Goal: Communication & Community: Answer question/provide support

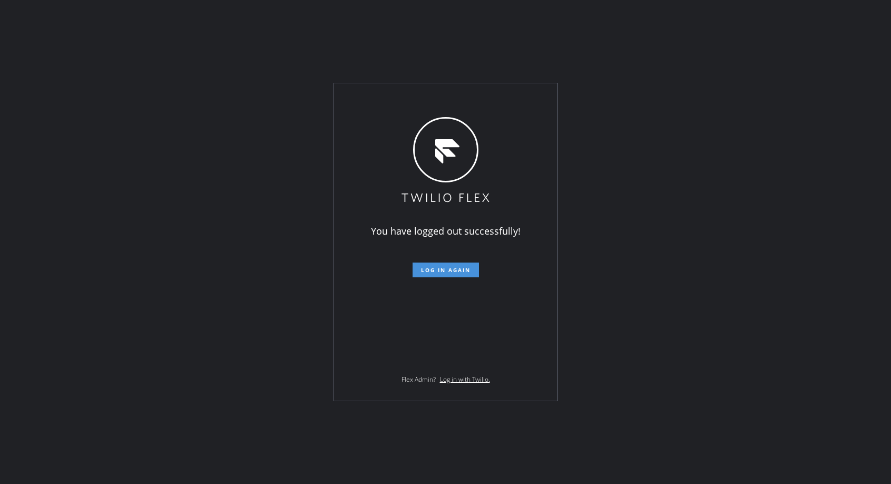
click at [448, 273] on button "Log in again" at bounding box center [445, 269] width 66 height 15
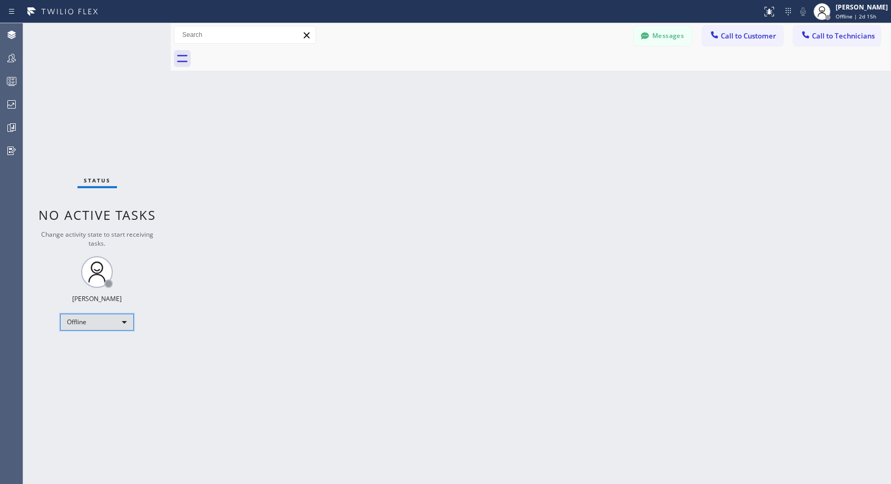
click at [125, 317] on div "Offline" at bounding box center [97, 321] width 74 height 17
click at [105, 366] on li "Unavailable" at bounding box center [97, 363] width 72 height 13
click at [740, 35] on span "Call to Customer" at bounding box center [748, 35] width 55 height 9
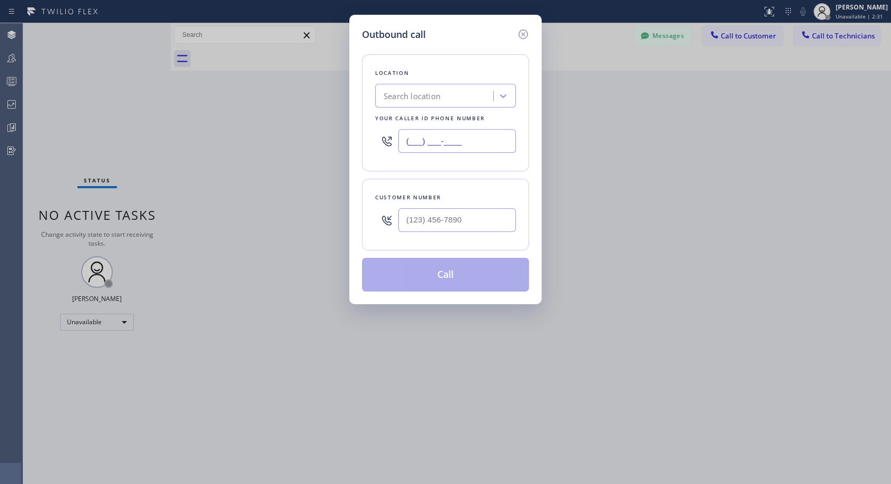
click at [408, 142] on input "(___) ___-____" at bounding box center [456, 141] width 117 height 24
paste input "818) 614-5337"
type input "[PHONE_NUMBER]"
click at [474, 215] on input "(___) ___-____" at bounding box center [456, 220] width 117 height 24
paste input "415) 385-7716"
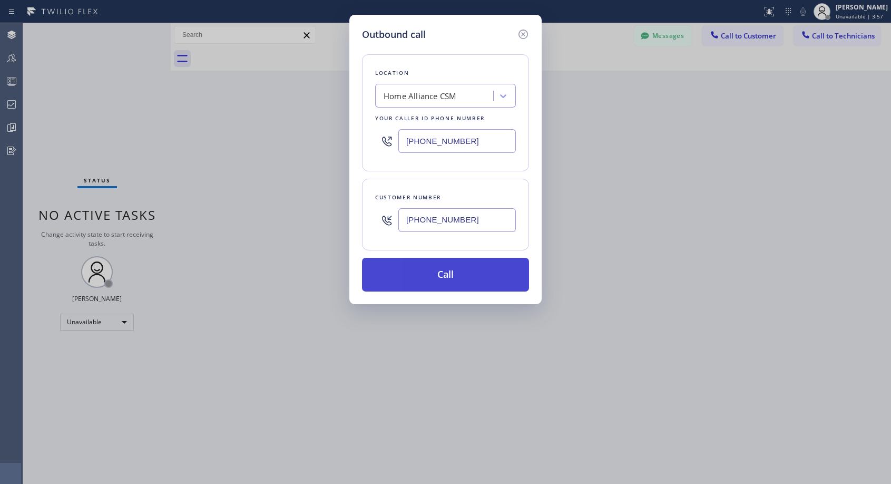
type input "[PHONE_NUMBER]"
click at [487, 267] on button "Call" at bounding box center [445, 275] width 167 height 34
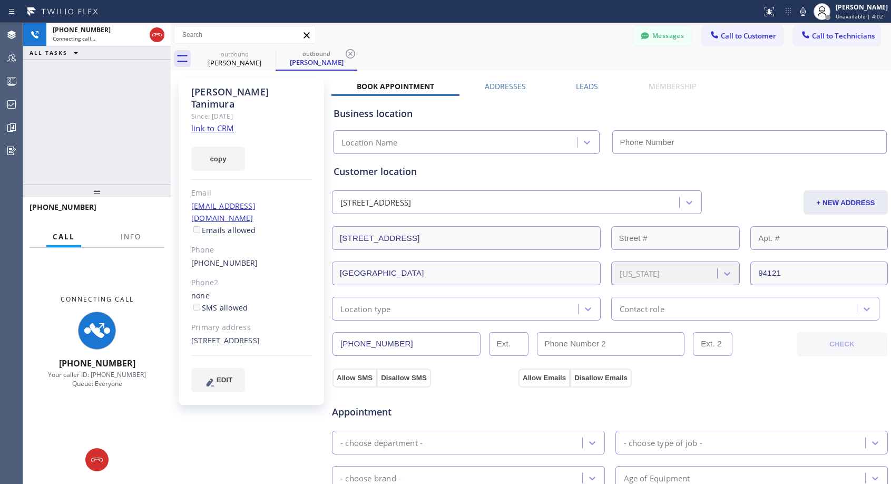
type input "[PHONE_NUMBER]"
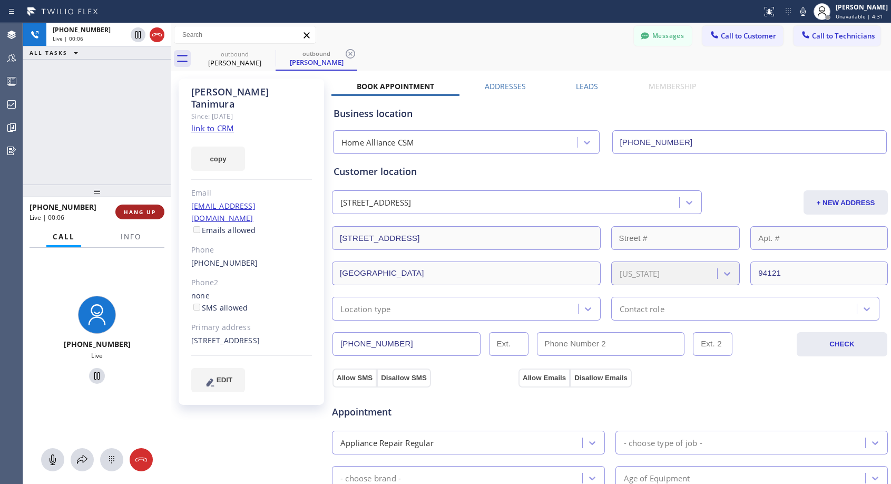
click at [141, 208] on span "HANG UP" at bounding box center [140, 211] width 32 height 7
click at [142, 208] on span "HANG UP" at bounding box center [140, 211] width 32 height 7
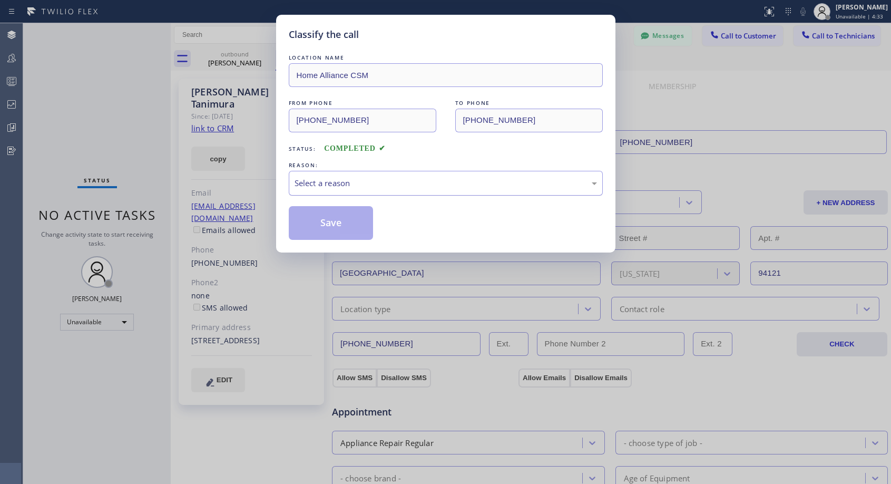
click at [366, 181] on div "Select a reason" at bounding box center [445, 183] width 302 height 12
click at [337, 226] on button "Save" at bounding box center [331, 223] width 85 height 34
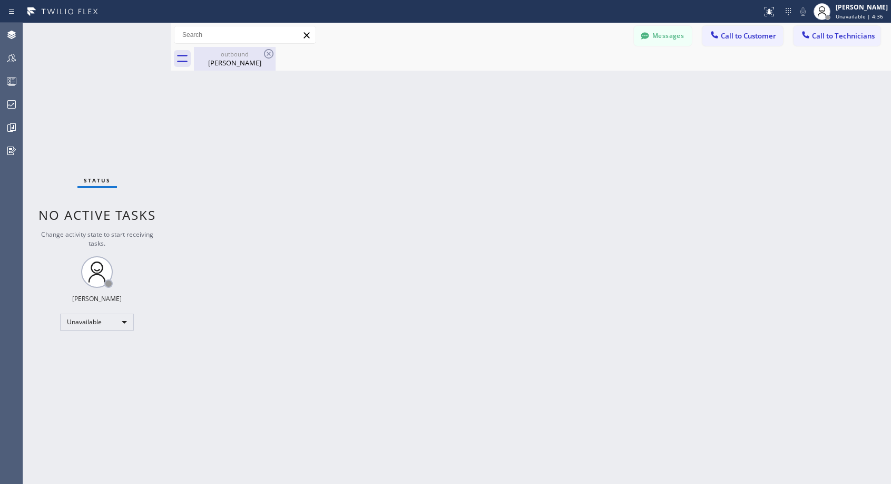
click at [229, 64] on div "[PERSON_NAME]" at bounding box center [235, 62] width 80 height 9
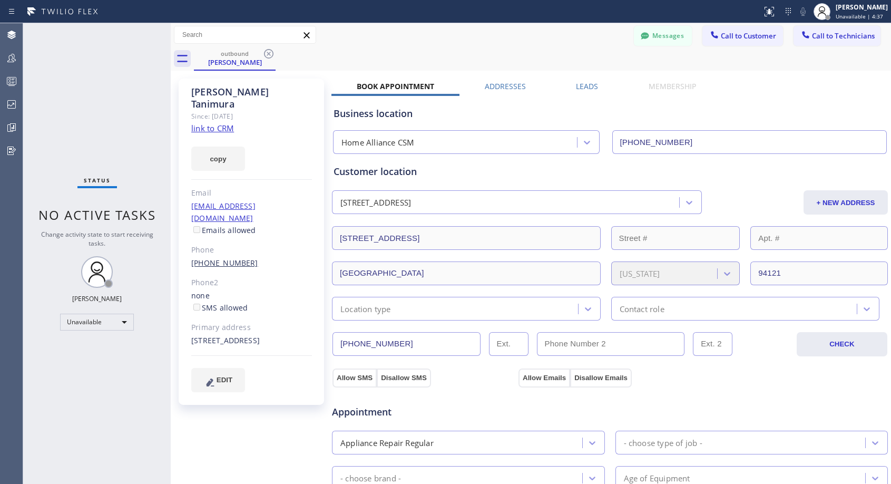
click at [235, 258] on link "[PHONE_NUMBER]" at bounding box center [224, 263] width 67 height 10
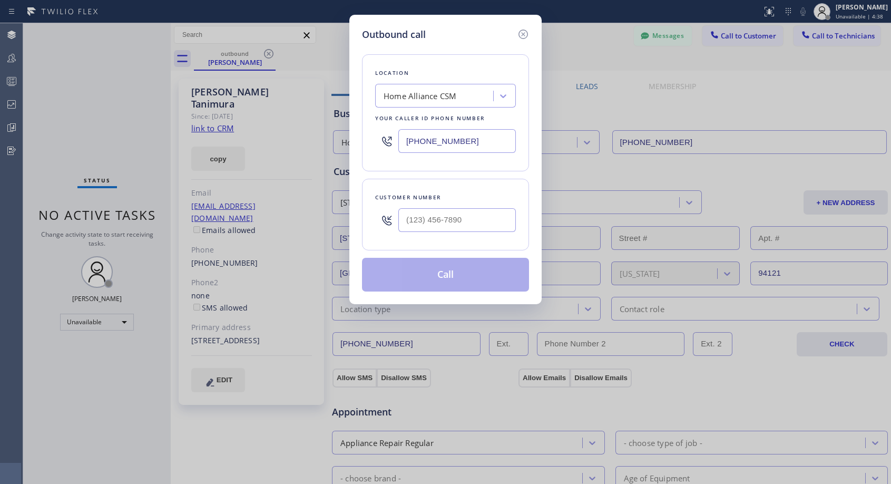
type input "[PHONE_NUMBER]"
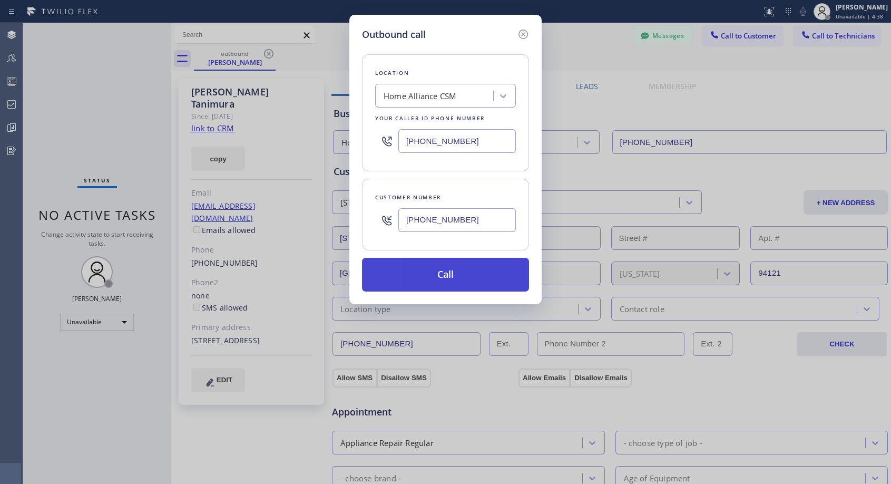
click at [398, 282] on button "Call" at bounding box center [445, 275] width 167 height 34
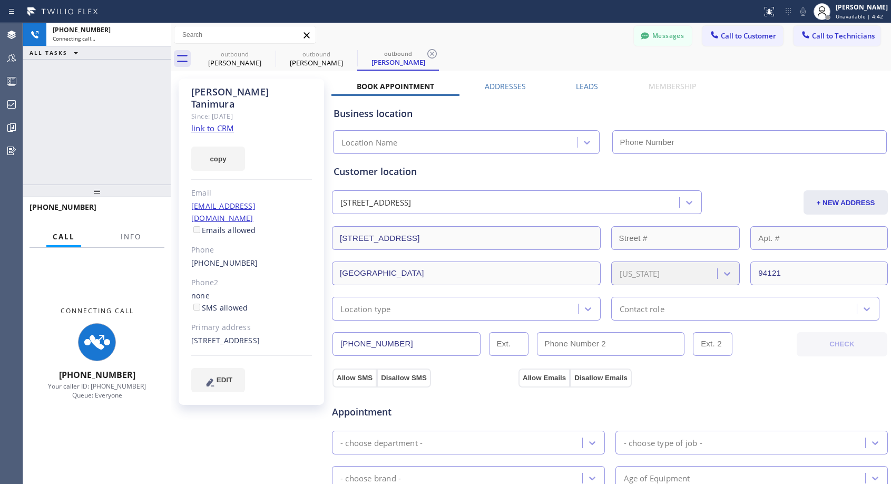
type input "[PHONE_NUMBER]"
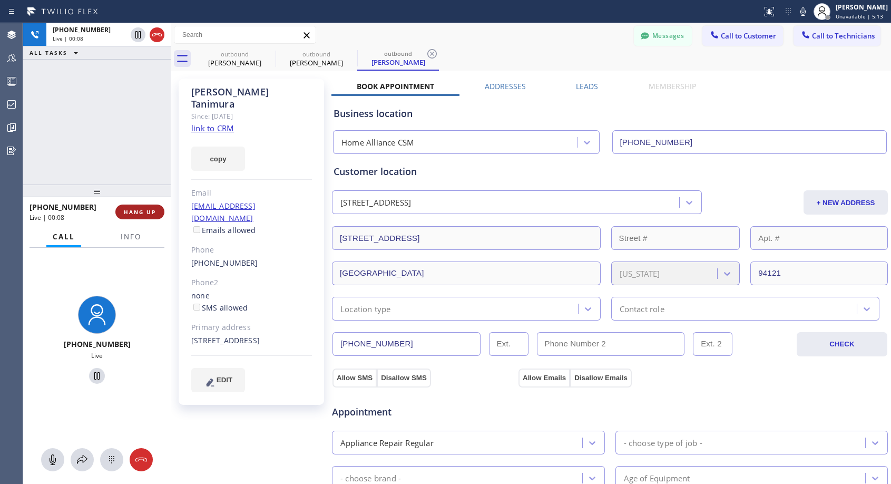
click at [152, 213] on span "HANG UP" at bounding box center [140, 211] width 32 height 7
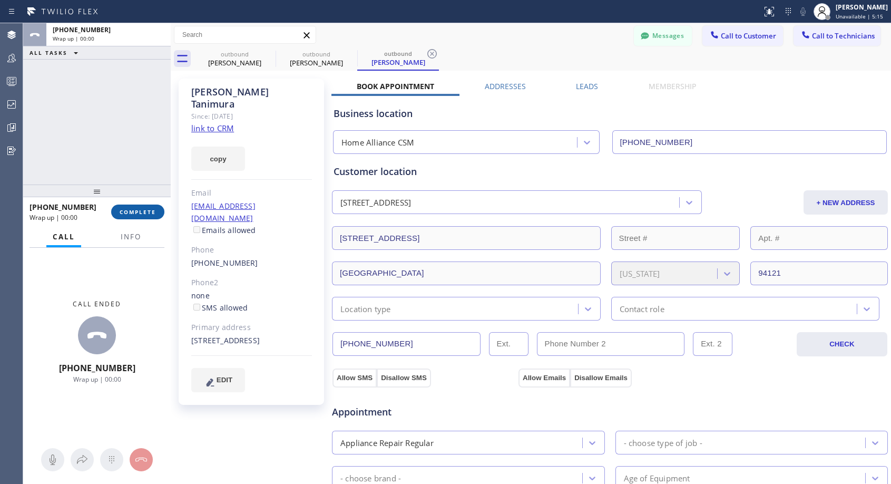
click at [152, 213] on span "COMPLETE" at bounding box center [138, 211] width 36 height 7
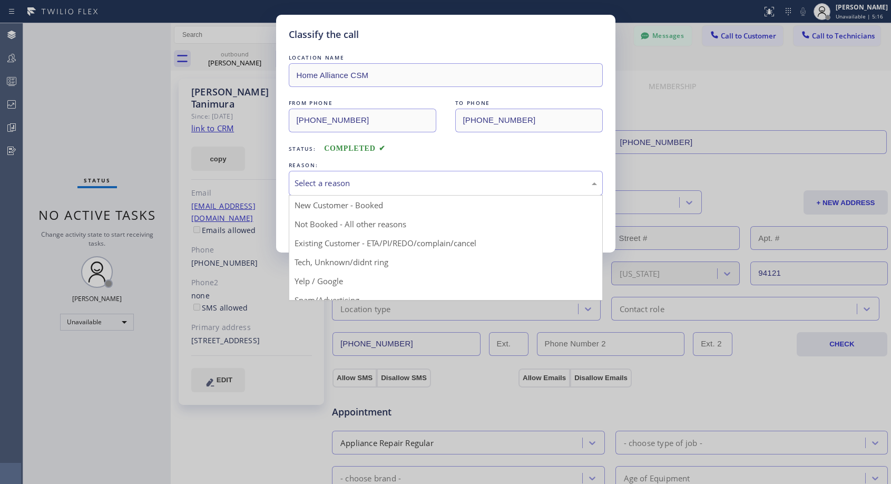
click at [406, 184] on div "Select a reason" at bounding box center [445, 183] width 302 height 12
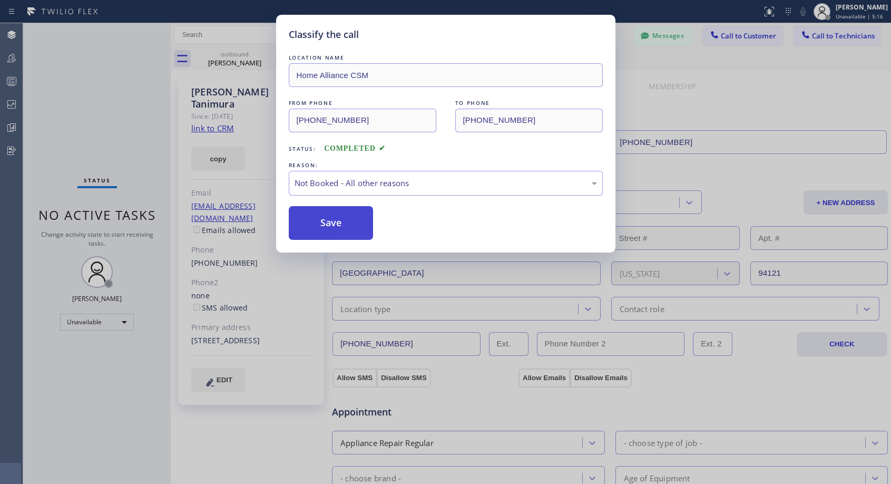
click at [330, 221] on button "Save" at bounding box center [331, 223] width 85 height 34
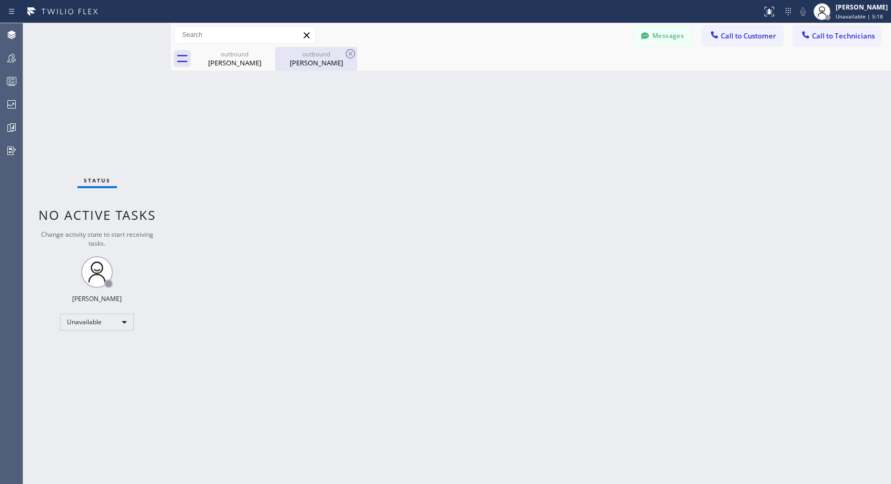
click at [312, 62] on div "[PERSON_NAME]" at bounding box center [317, 62] width 80 height 9
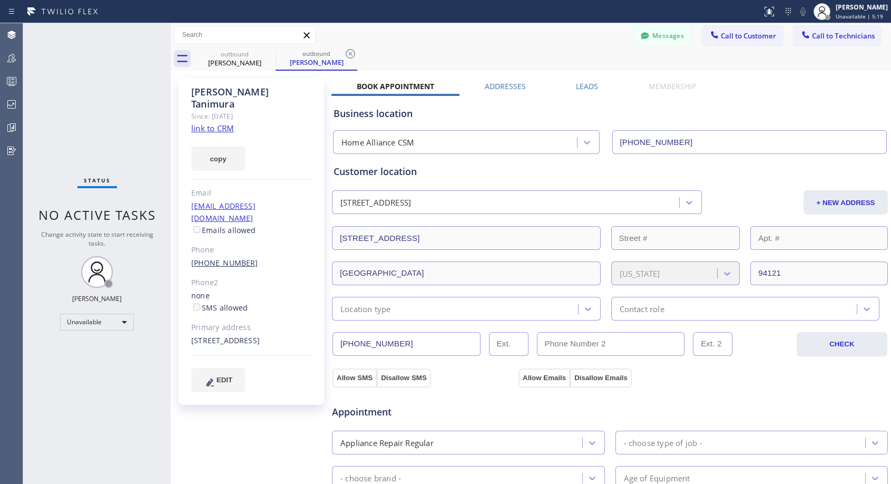
click at [204, 258] on link "[PHONE_NUMBER]" at bounding box center [224, 263] width 67 height 10
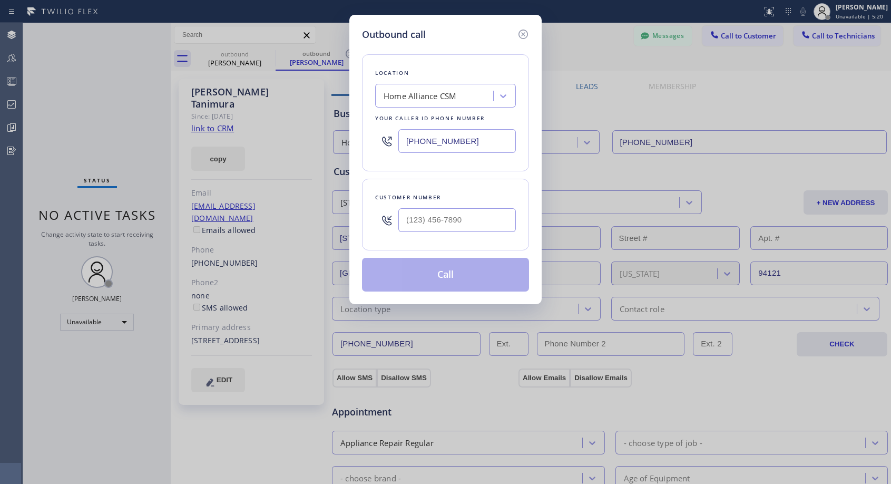
type input "[PHONE_NUMBER]"
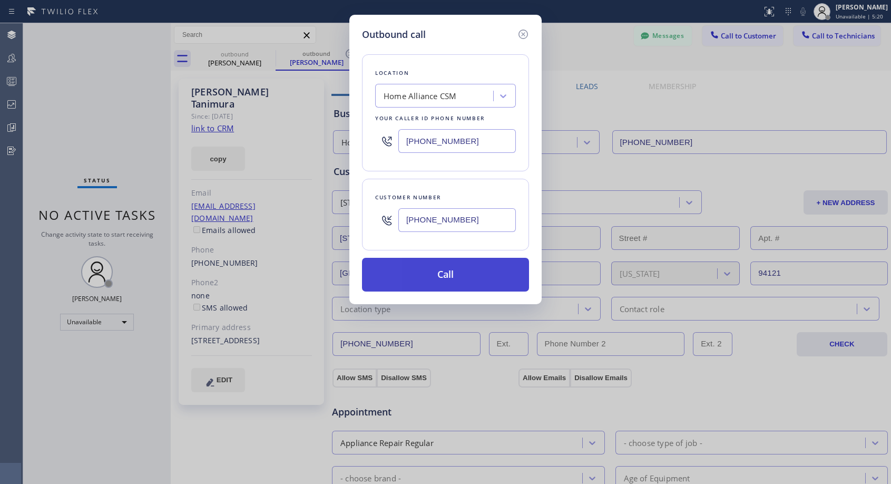
click at [429, 273] on button "Call" at bounding box center [445, 275] width 167 height 34
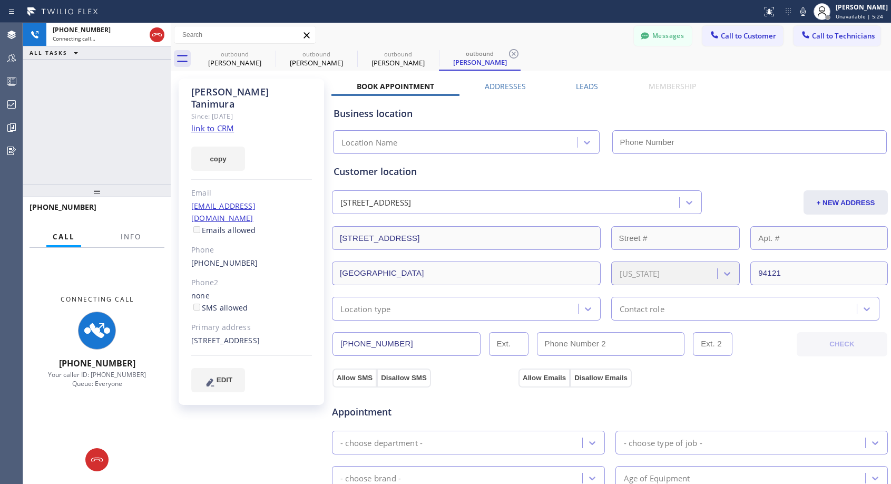
type input "[PHONE_NUMBER]"
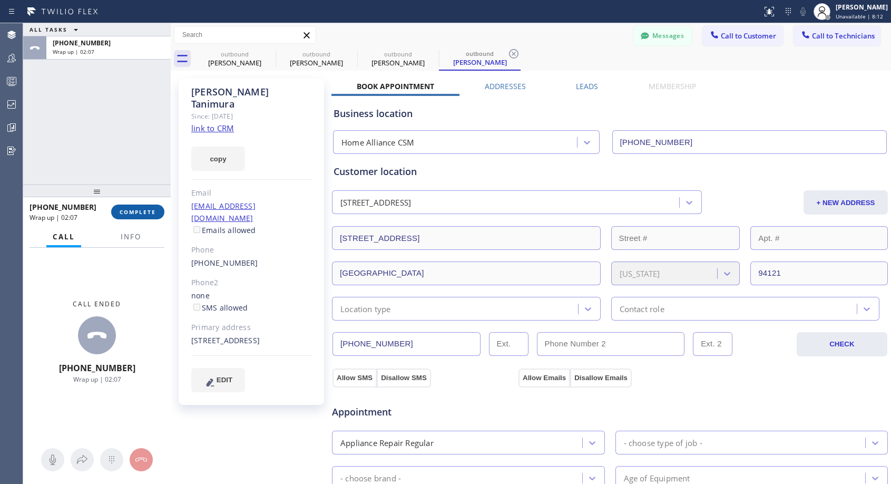
click at [161, 214] on button "COMPLETE" at bounding box center [137, 211] width 53 height 15
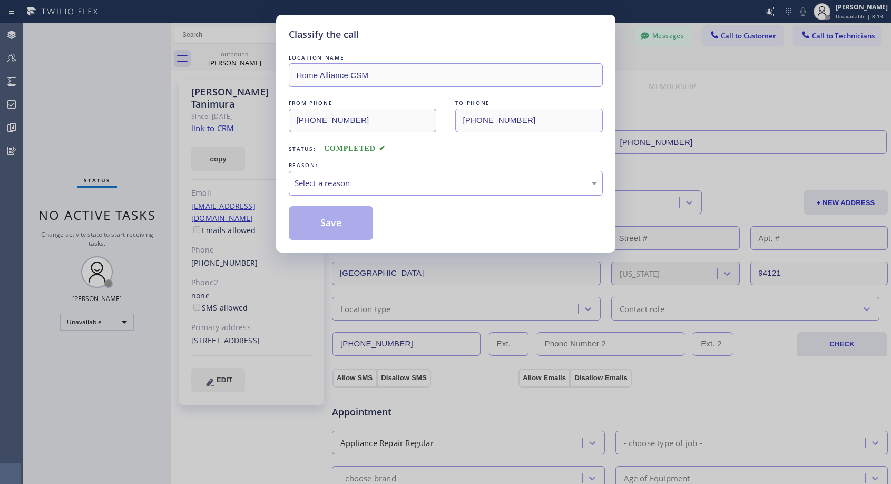
click at [351, 181] on div "Select a reason" at bounding box center [445, 183] width 302 height 12
click at [329, 222] on button "Save" at bounding box center [331, 223] width 85 height 34
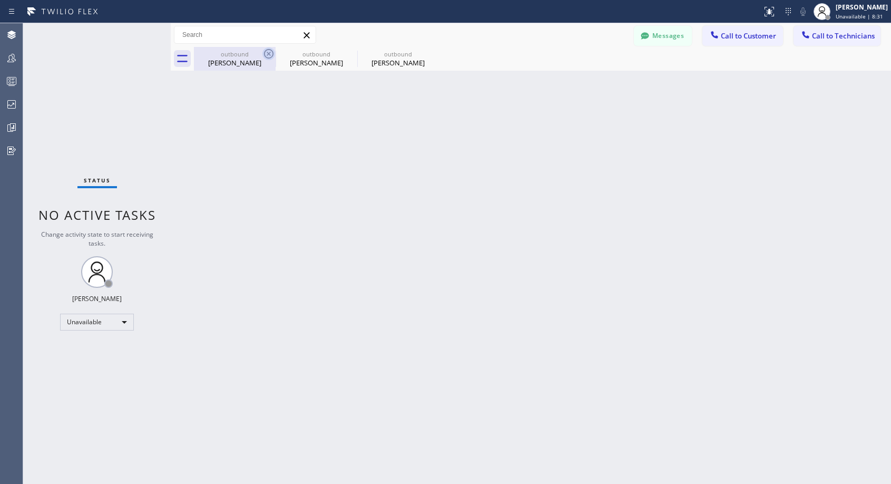
click at [269, 50] on icon at bounding box center [268, 53] width 13 height 13
click at [0, 0] on icon at bounding box center [0, 0] width 0 height 0
click at [269, 50] on div at bounding box center [542, 59] width 697 height 24
drag, startPoint x: 729, startPoint y: 37, endPoint x: 712, endPoint y: 55, distance: 24.6
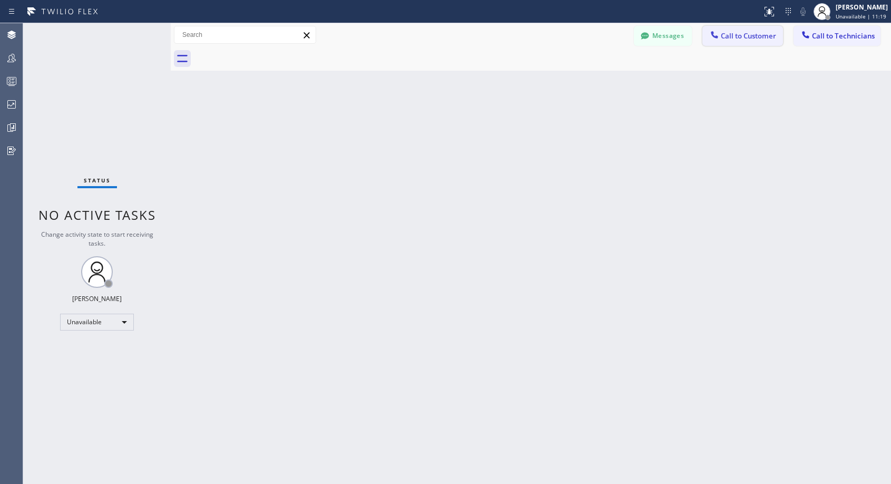
click at [729, 37] on span "Call to Customer" at bounding box center [748, 35] width 55 height 9
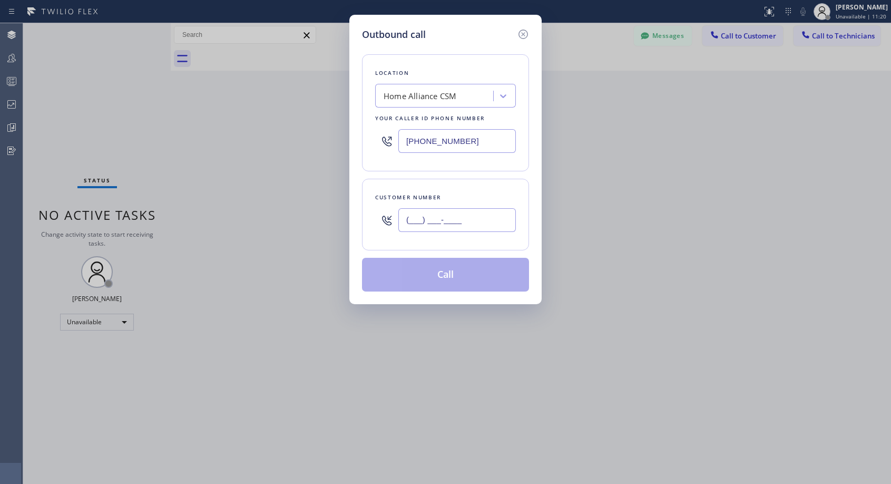
click at [463, 219] on input "(___) ___-____" at bounding box center [456, 220] width 117 height 24
paste input "650) 450-3624"
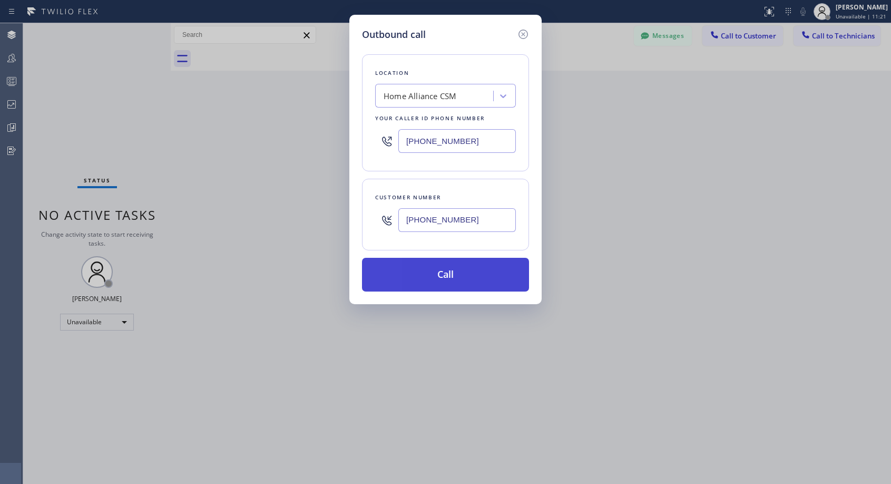
type input "[PHONE_NUMBER]"
click at [430, 280] on button "Call" at bounding box center [445, 275] width 167 height 34
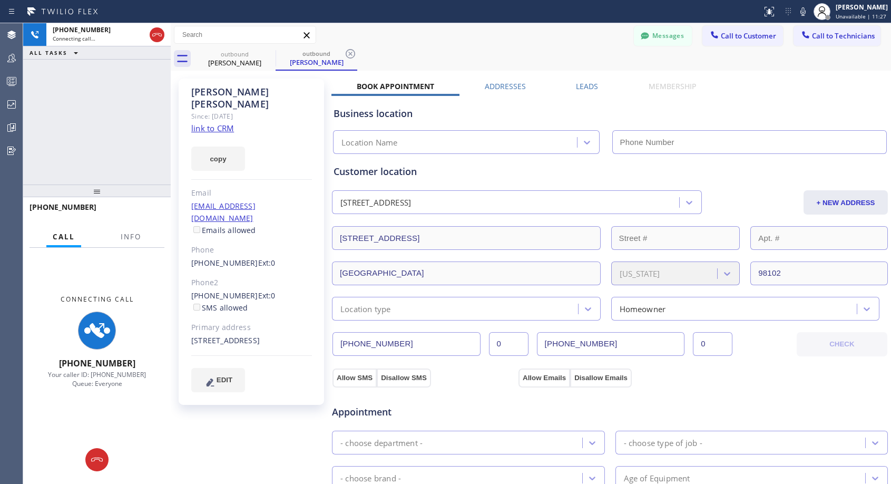
type input "[PHONE_NUMBER]"
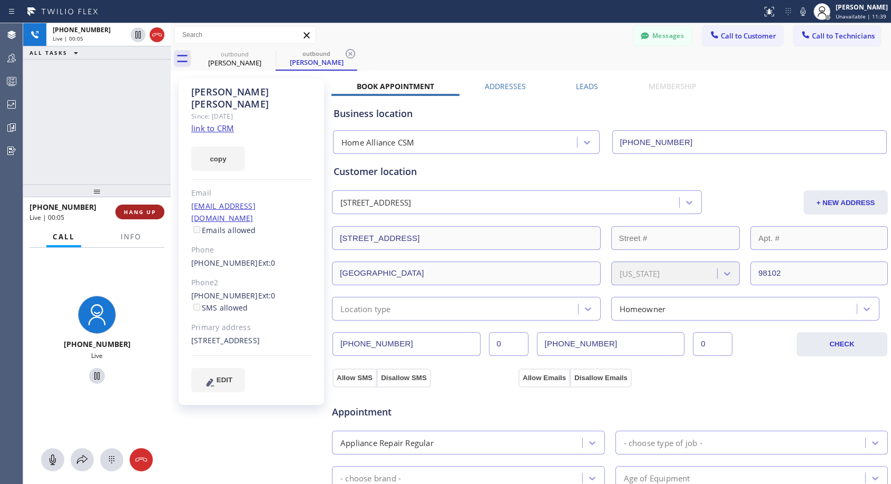
click at [157, 206] on button "HANG UP" at bounding box center [139, 211] width 49 height 15
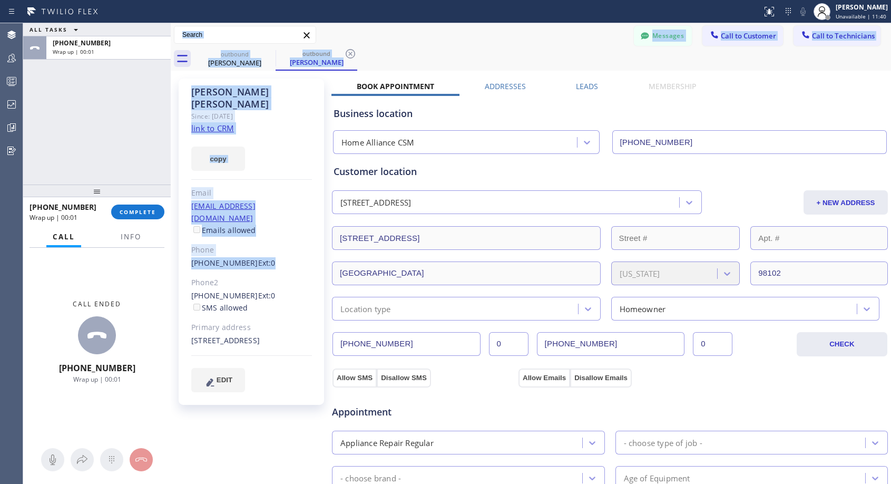
drag, startPoint x: 281, startPoint y: 248, endPoint x: 173, endPoint y: 248, distance: 108.0
click at [173, 248] on div "ALL TASKS ALL TASKS ACTIVE TASKS TASKS IN WRAP UP [PHONE_NUMBER] Wrap up | 00:0…" at bounding box center [457, 253] width 868 height 460
copy div "Back to Dashboard Change Sender ID Customers Technicians NH [PERSON_NAME] [DATE…"
click at [263, 258] on span "Ext: 0" at bounding box center [266, 263] width 17 height 10
click at [308, 257] on div "[PHONE_NUMBER] Ext: 0" at bounding box center [251, 263] width 121 height 12
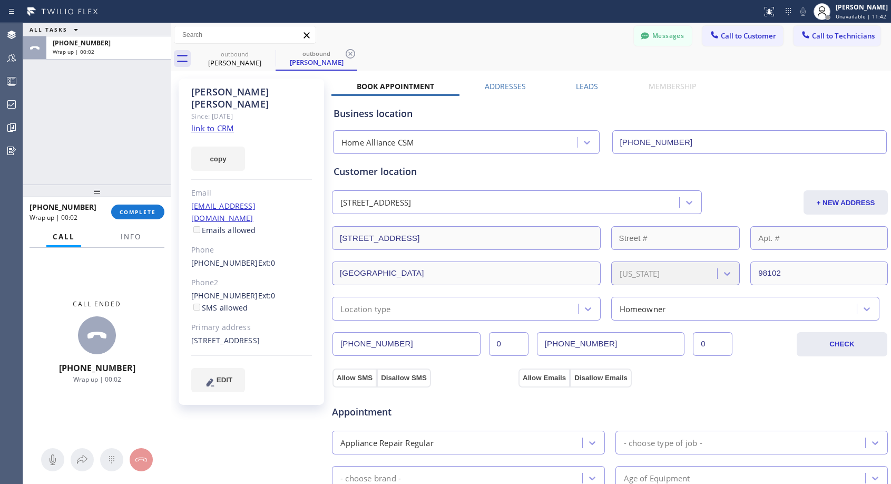
click at [308, 244] on div "Phone" at bounding box center [251, 250] width 121 height 12
drag, startPoint x: 275, startPoint y: 247, endPoint x: 194, endPoint y: 250, distance: 81.2
click at [194, 257] on div "[PHONE_NUMBER] Ext: 0" at bounding box center [251, 263] width 121 height 12
copy div "650) 450-3624 Ext: 0"
click at [132, 214] on span "COMPLETE" at bounding box center [138, 211] width 36 height 7
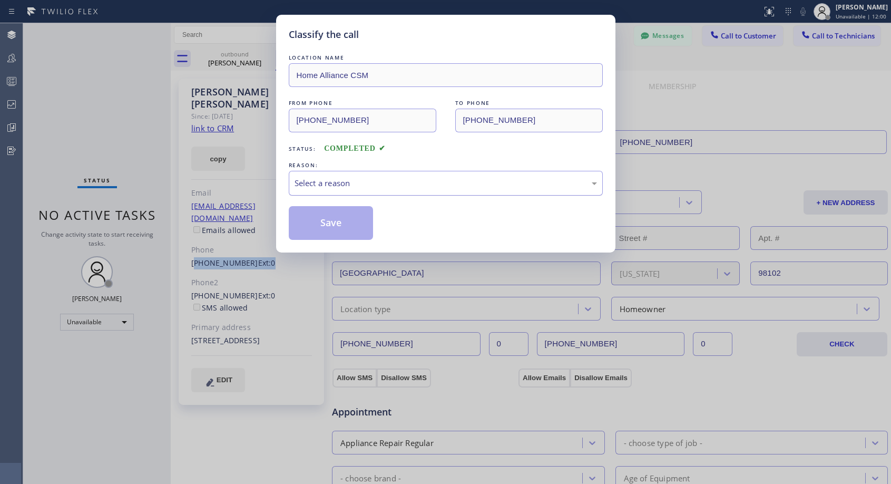
click at [377, 185] on div "Select a reason" at bounding box center [445, 183] width 302 height 12
click at [351, 226] on button "Save" at bounding box center [331, 223] width 85 height 34
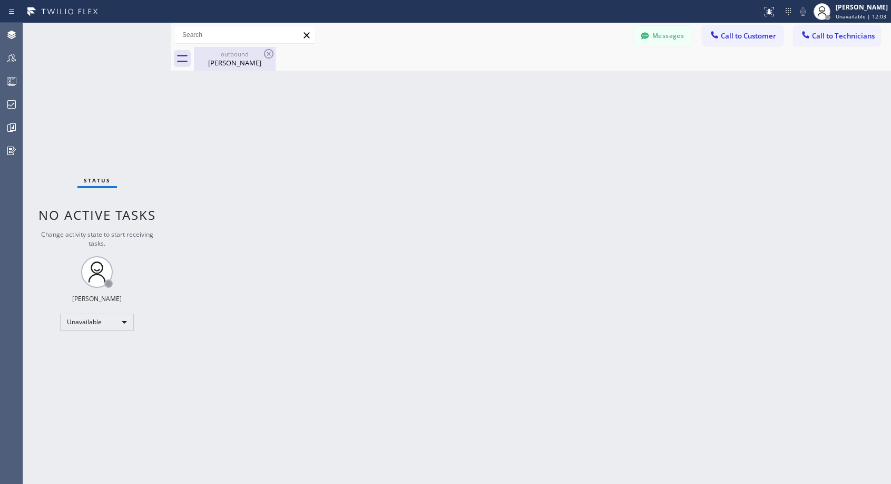
click at [238, 63] on div "[PERSON_NAME]" at bounding box center [235, 62] width 80 height 9
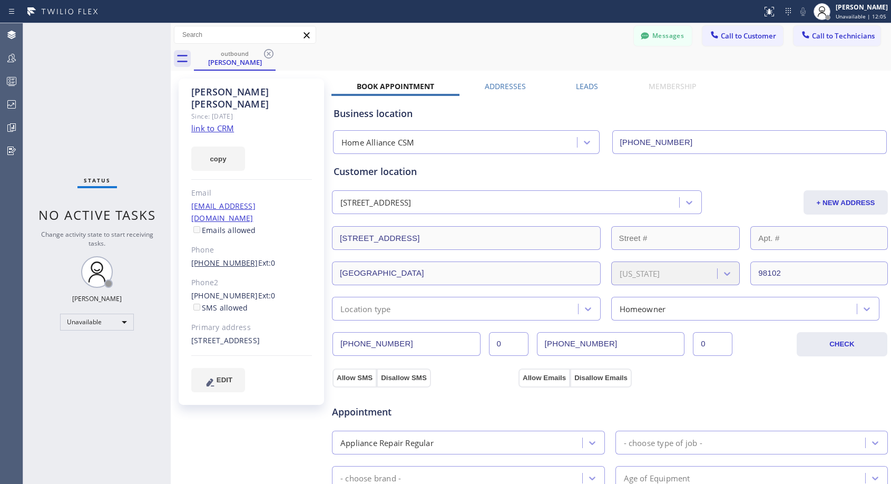
click at [237, 258] on link "[PHONE_NUMBER]" at bounding box center [224, 263] width 67 height 10
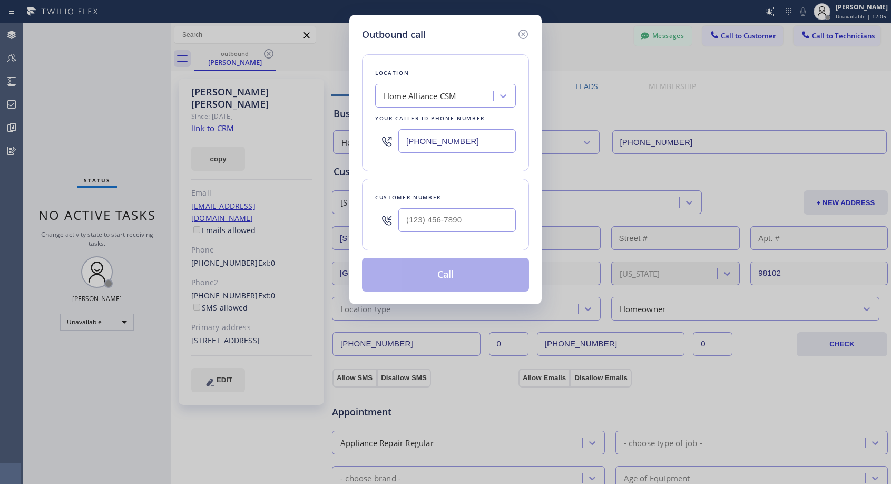
type input "[PHONE_NUMBER]"
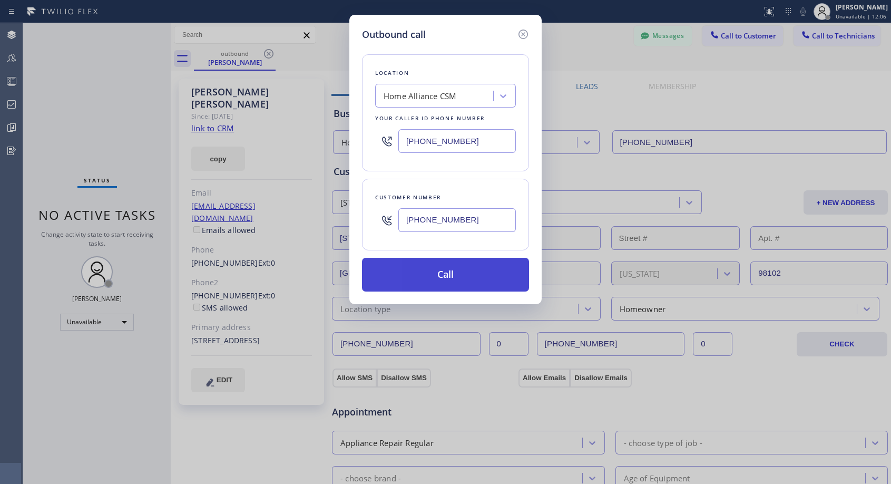
click at [441, 275] on button "Call" at bounding box center [445, 275] width 167 height 34
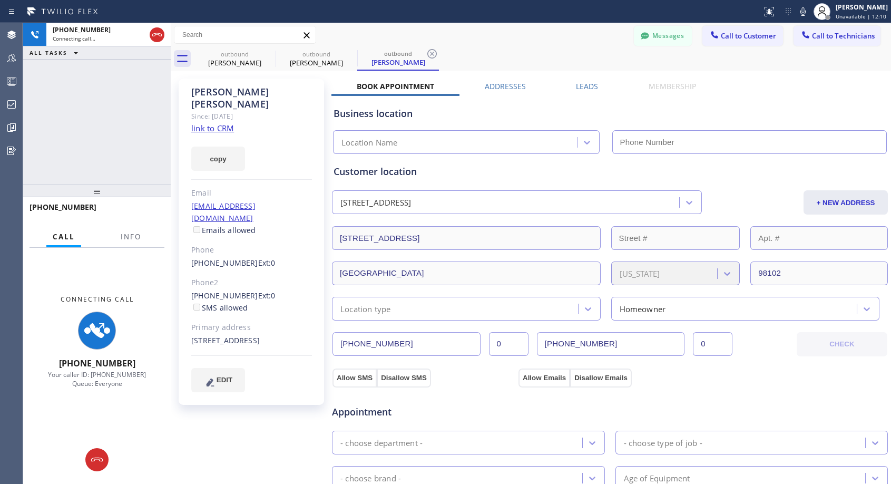
type input "[PHONE_NUMBER]"
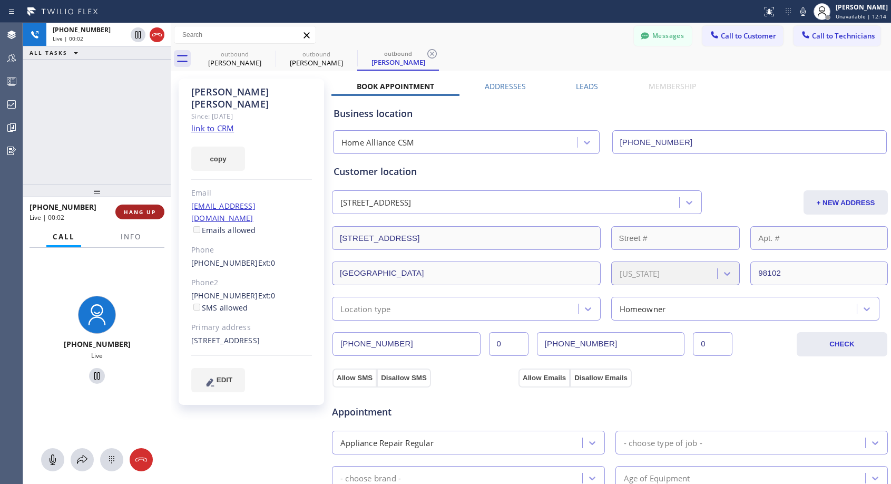
click at [151, 210] on span "HANG UP" at bounding box center [140, 211] width 32 height 7
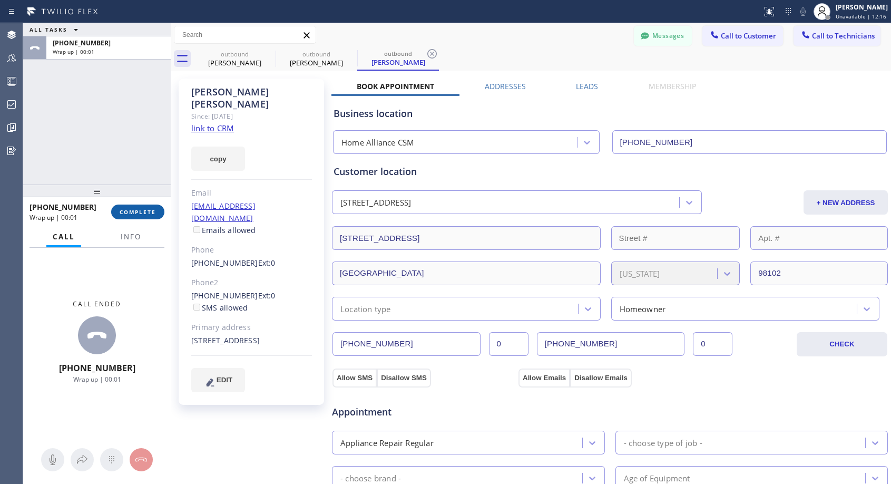
click at [152, 210] on span "COMPLETE" at bounding box center [138, 211] width 36 height 7
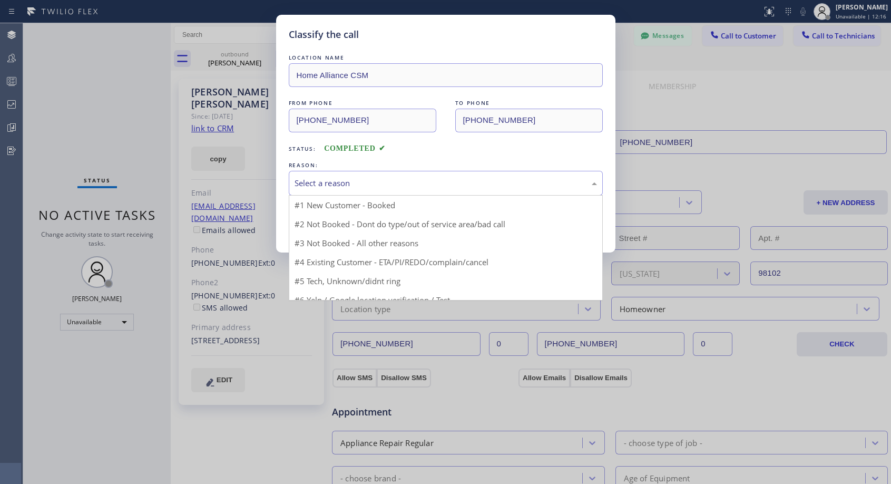
drag, startPoint x: 426, startPoint y: 183, endPoint x: 343, endPoint y: 217, distance: 90.0
click at [426, 183] on div "Select a reason" at bounding box center [445, 183] width 302 height 12
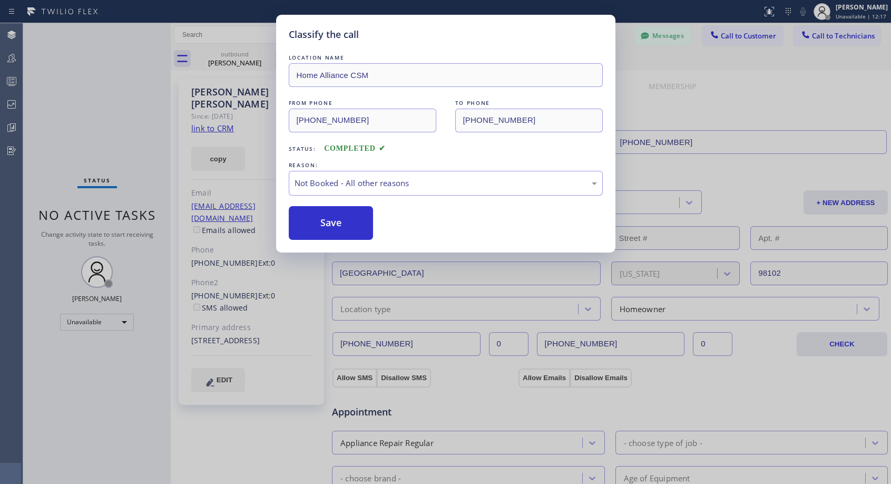
click at [340, 222] on button "Save" at bounding box center [331, 223] width 85 height 34
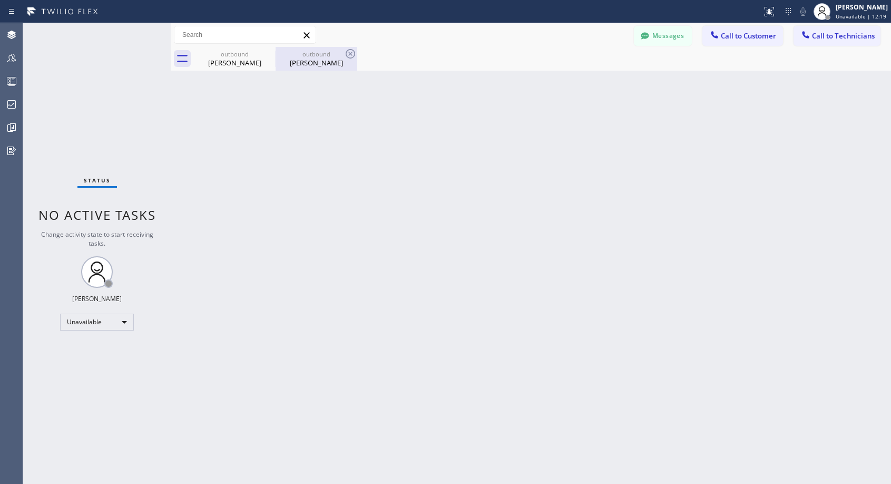
click at [311, 57] on div "outbound" at bounding box center [317, 54] width 80 height 8
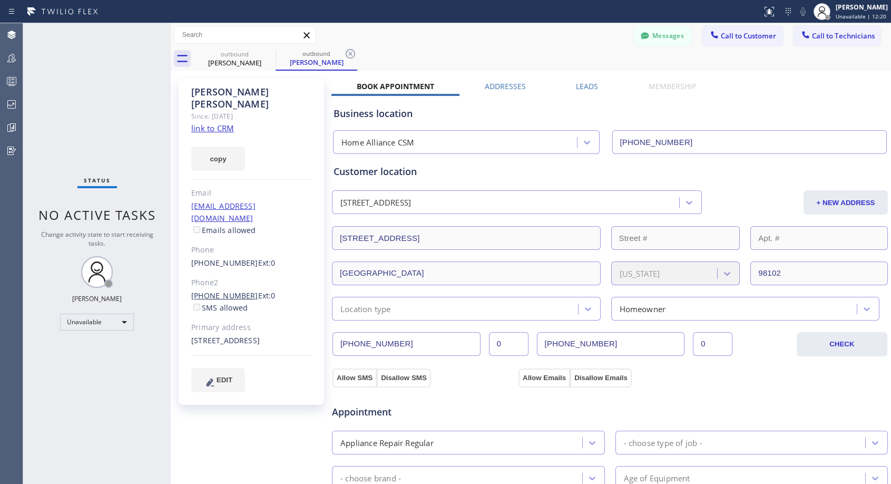
click at [219, 290] on link "[PHONE_NUMBER]" at bounding box center [224, 295] width 67 height 10
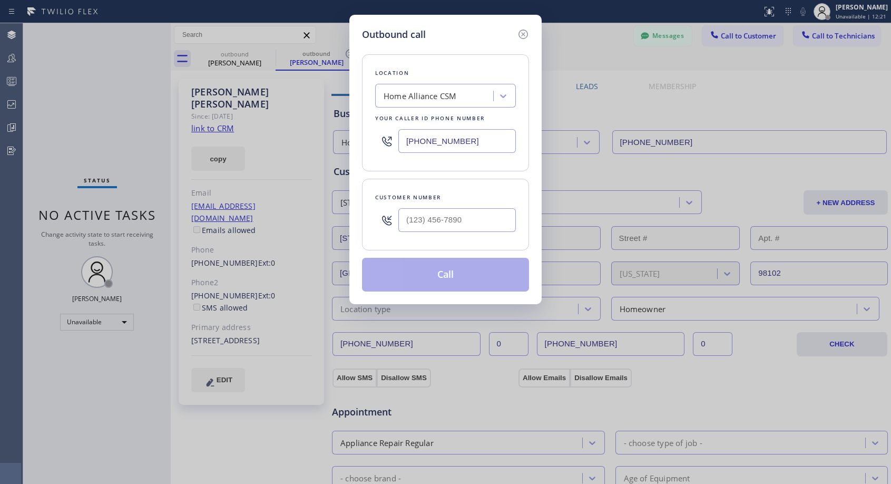
type input "[PHONE_NUMBER]"
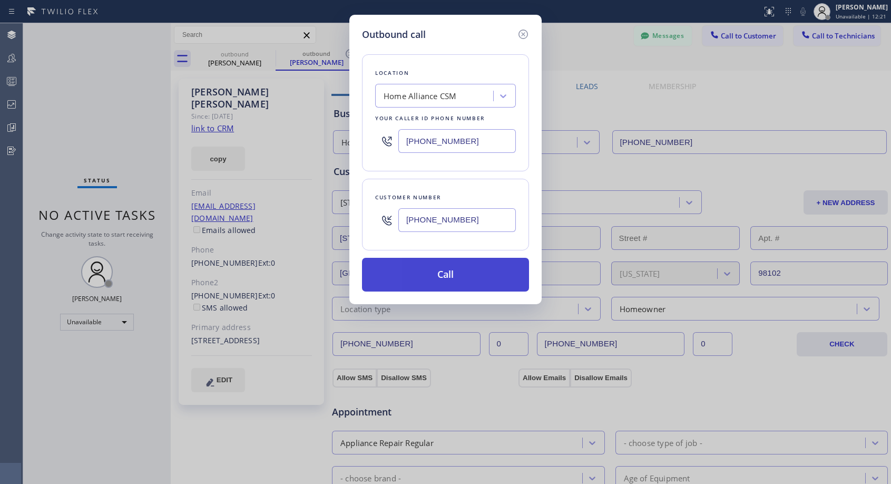
click at [462, 269] on button "Call" at bounding box center [445, 275] width 167 height 34
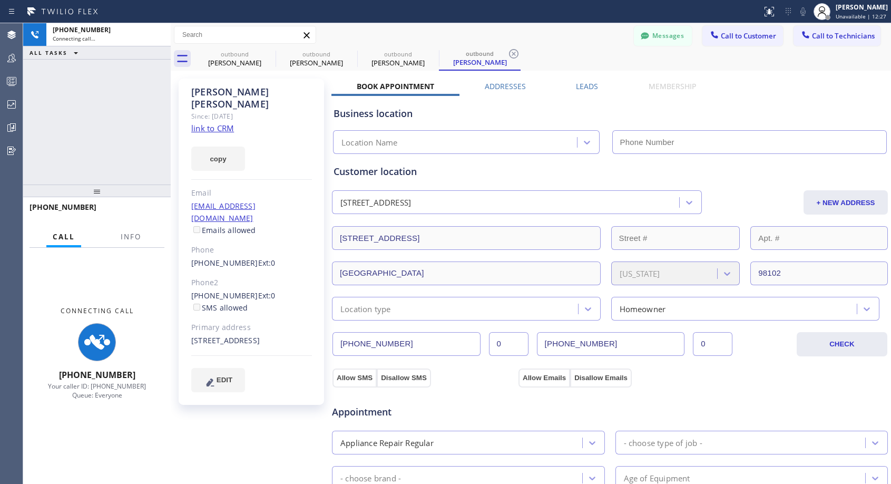
type input "[PHONE_NUMBER]"
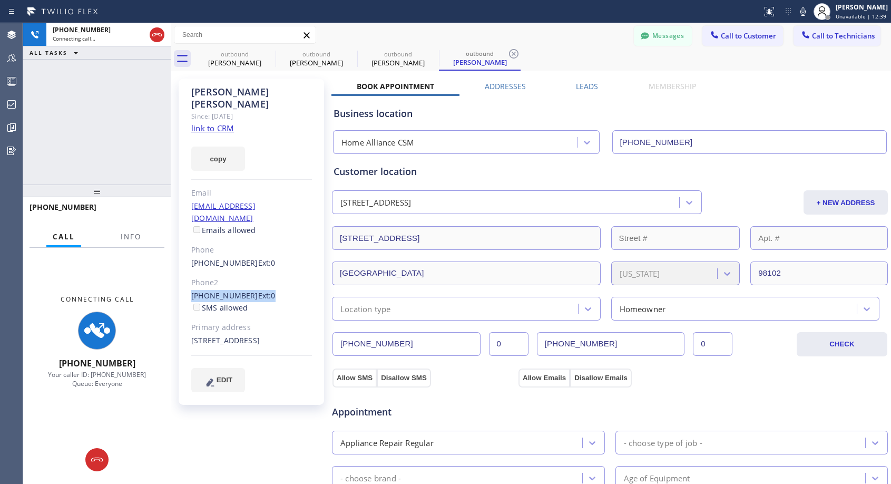
drag, startPoint x: 286, startPoint y: 282, endPoint x: 188, endPoint y: 285, distance: 98.0
click at [188, 285] on div "[PERSON_NAME] Since: [DATE] link to CRM copy Email [EMAIL_ADDRESS][DOMAIN_NAME]…" at bounding box center [251, 241] width 145 height 326
copy div "[PHONE_NUMBER] Ext: 0"
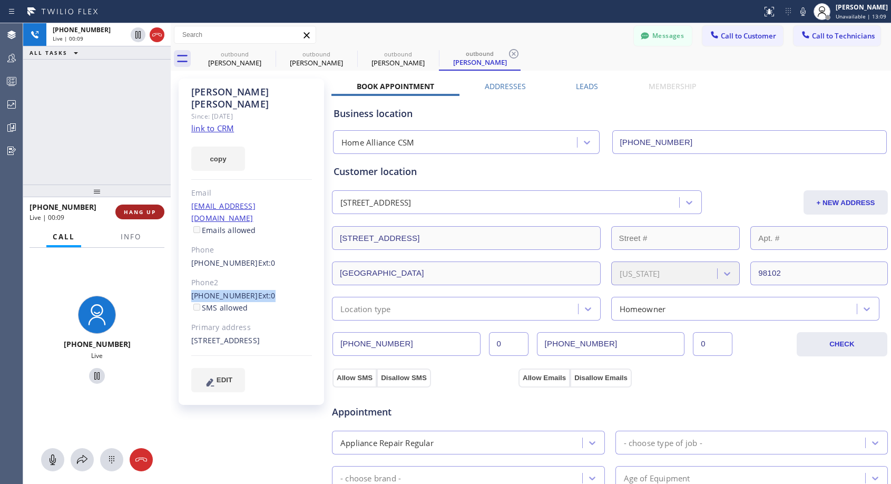
click at [140, 208] on span "HANG UP" at bounding box center [140, 211] width 32 height 7
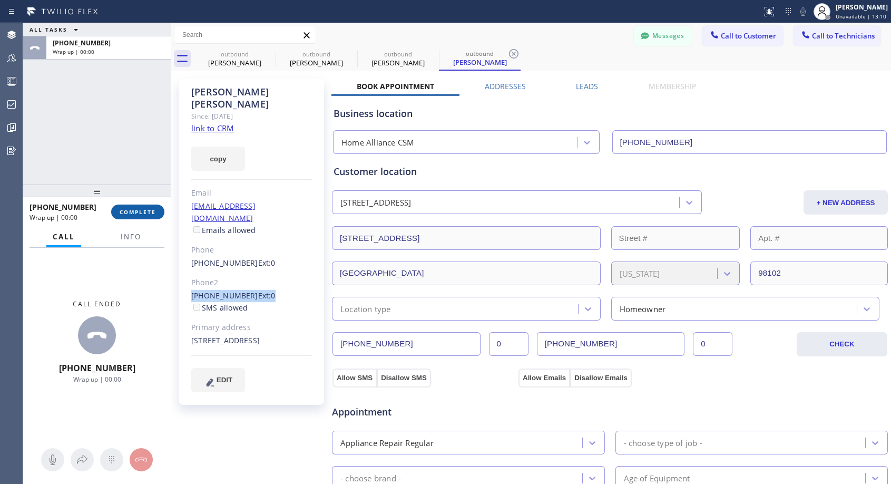
click at [140, 208] on span "COMPLETE" at bounding box center [138, 211] width 36 height 7
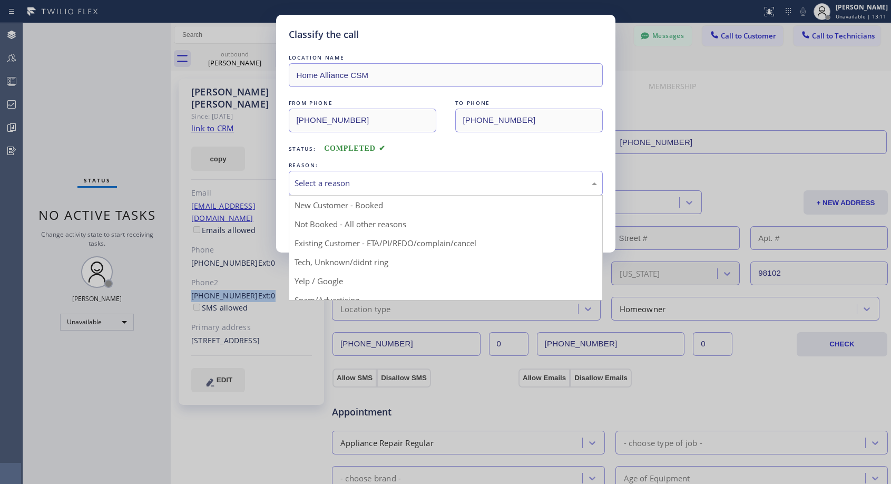
click at [382, 182] on div "Select a reason" at bounding box center [445, 183] width 302 height 12
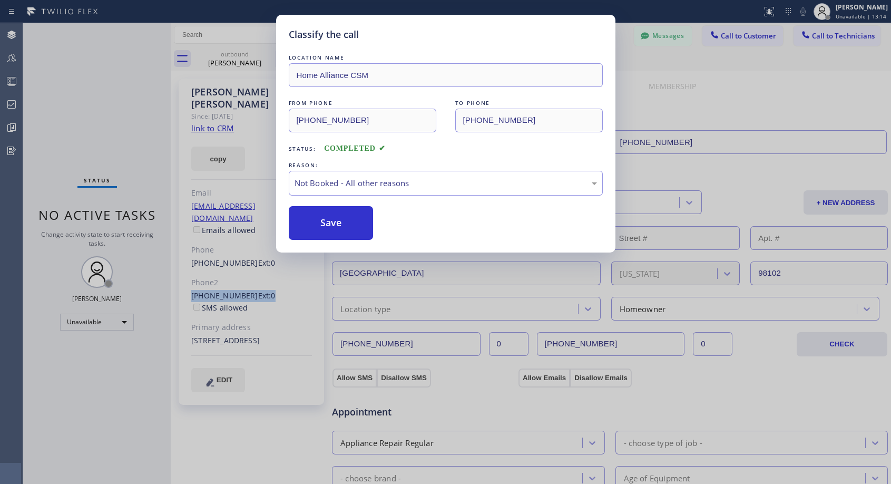
click at [347, 220] on button "Save" at bounding box center [331, 223] width 85 height 34
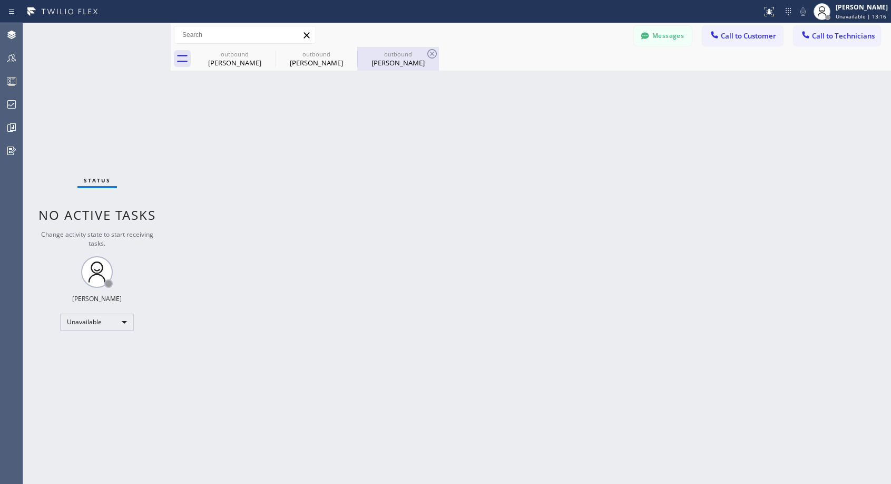
click at [392, 56] on div "outbound" at bounding box center [398, 54] width 80 height 8
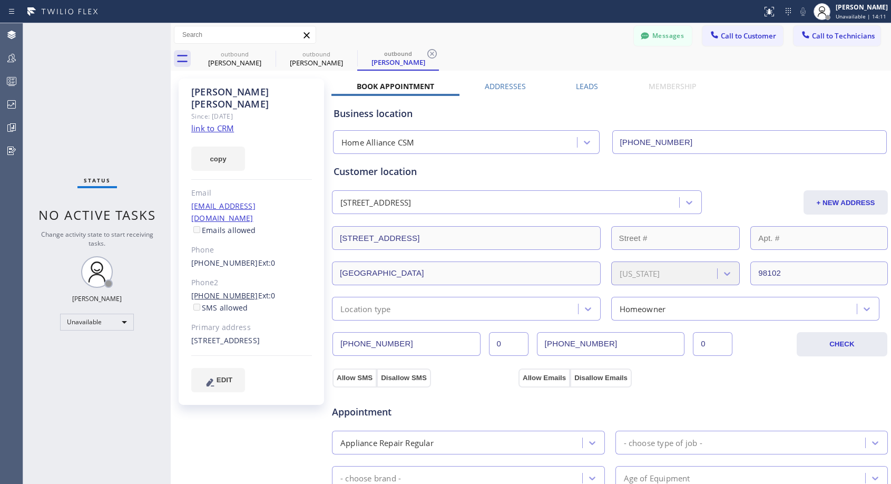
click at [239, 290] on link "[PHONE_NUMBER]" at bounding box center [224, 295] width 67 height 10
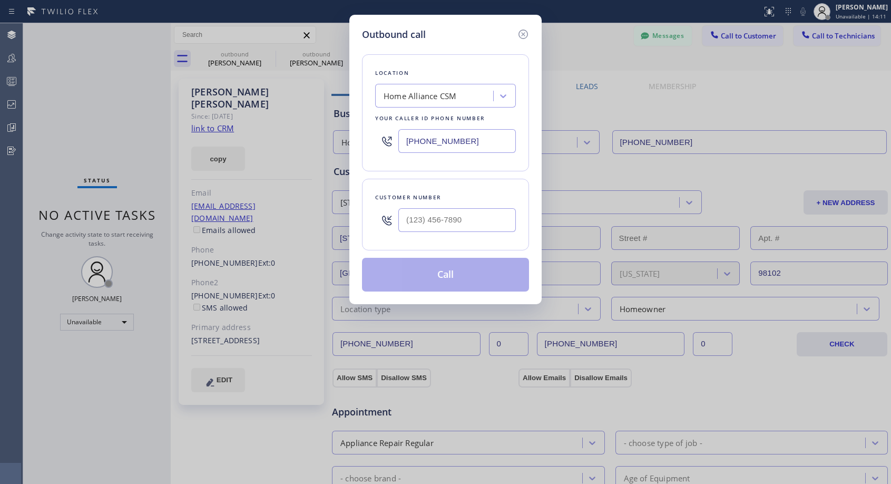
type input "[PHONE_NUMBER]"
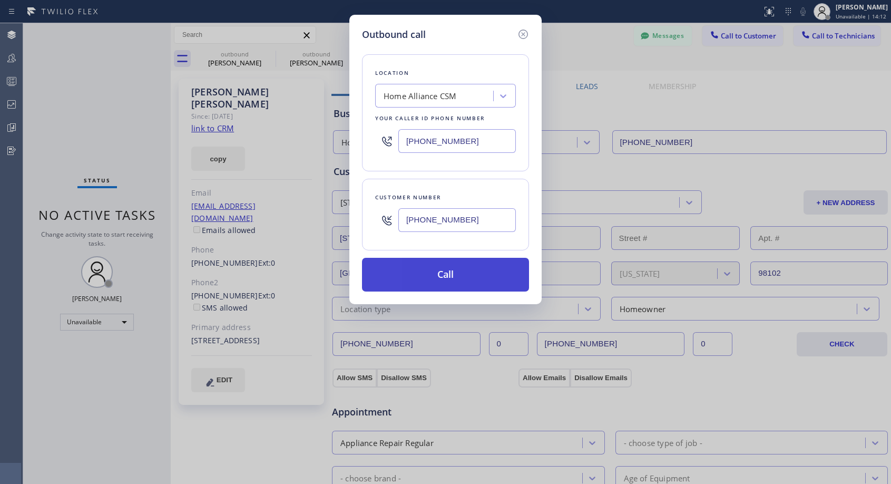
click at [437, 268] on button "Call" at bounding box center [445, 275] width 167 height 34
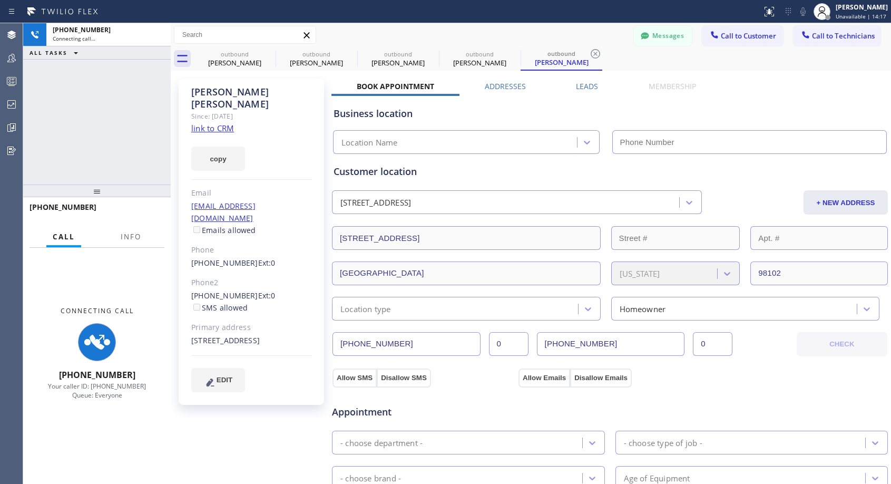
type input "[PHONE_NUMBER]"
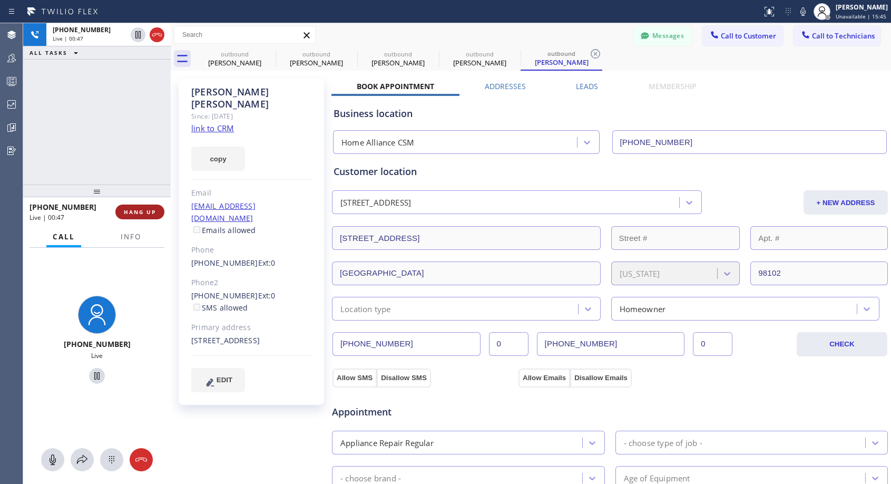
click at [145, 211] on span "HANG UP" at bounding box center [140, 211] width 32 height 7
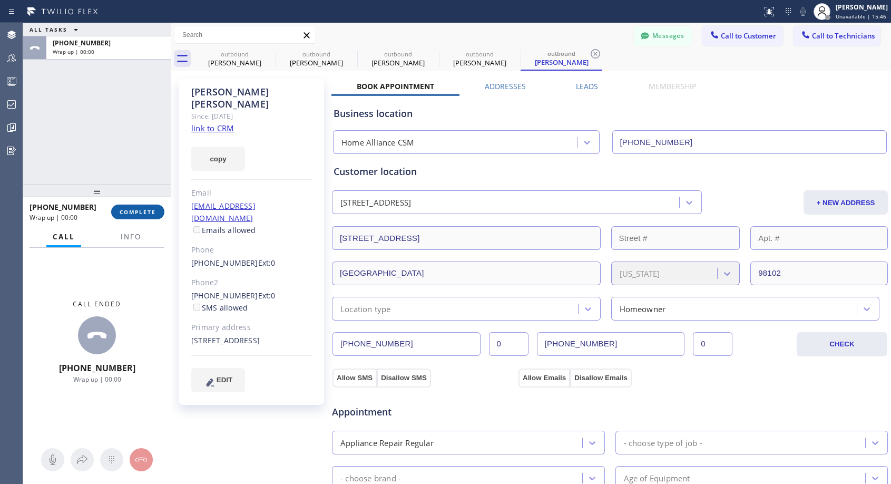
click at [145, 211] on span "COMPLETE" at bounding box center [138, 211] width 36 height 7
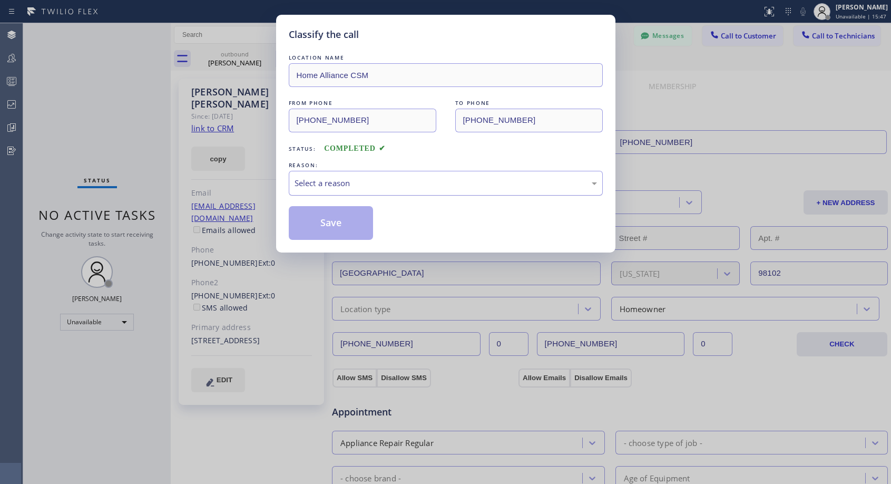
drag, startPoint x: 407, startPoint y: 178, endPoint x: 385, endPoint y: 189, distance: 24.5
click at [407, 178] on div "Select a reason" at bounding box center [445, 183] width 302 height 12
click at [329, 220] on button "Save" at bounding box center [331, 223] width 85 height 34
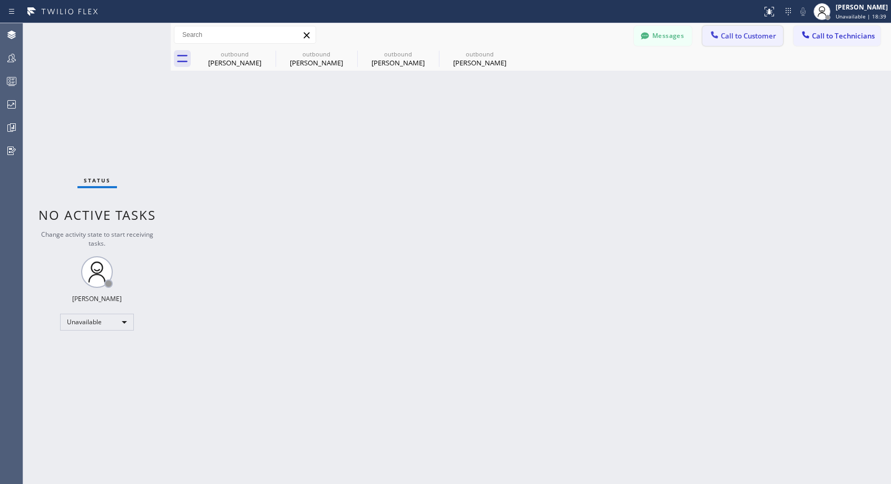
click at [750, 35] on span "Call to Customer" at bounding box center [748, 35] width 55 height 9
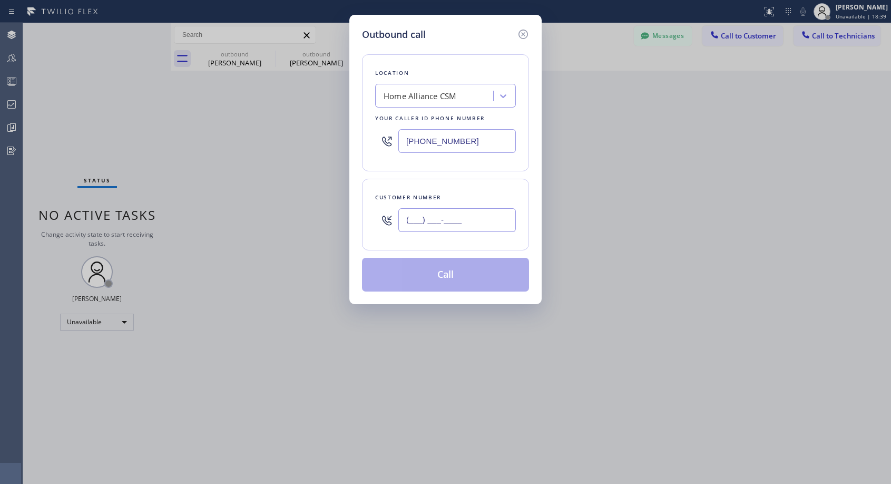
click at [469, 211] on input "(___) ___-____" at bounding box center [456, 220] width 117 height 24
paste input "408) 266-6902"
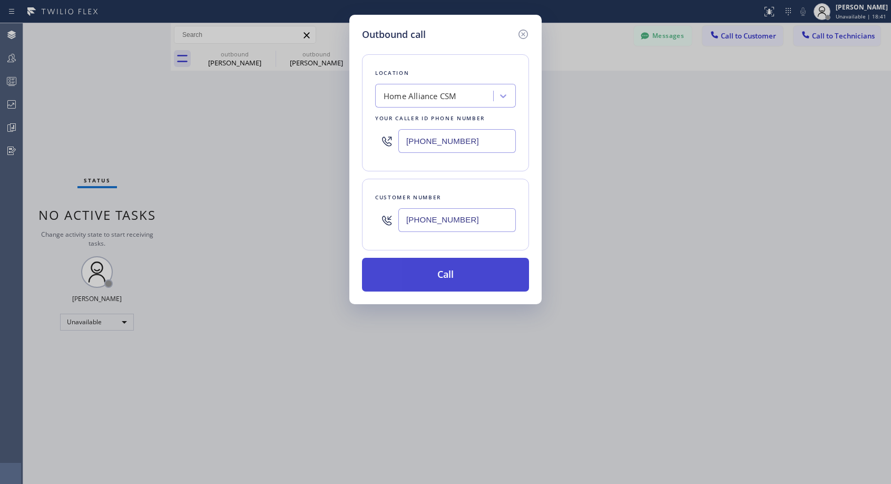
type input "[PHONE_NUMBER]"
click at [448, 274] on button "Call" at bounding box center [445, 275] width 167 height 34
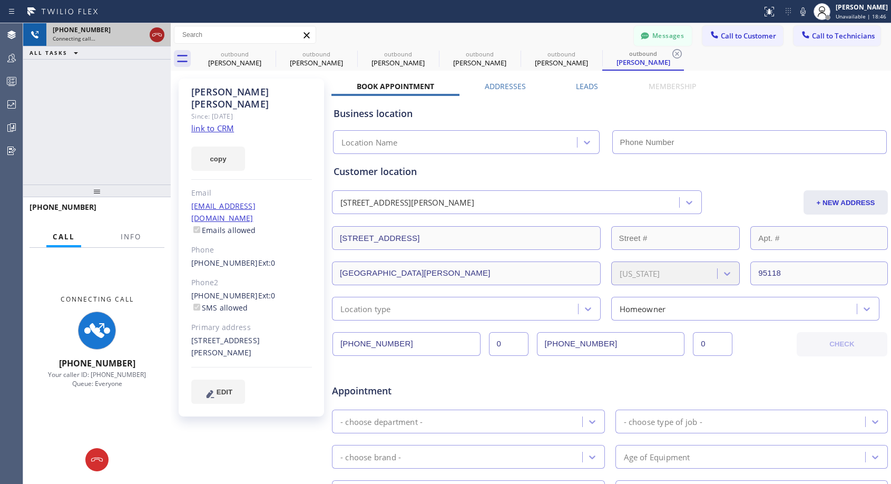
type input "[PHONE_NUMBER]"
click at [156, 36] on icon at bounding box center [157, 34] width 13 height 13
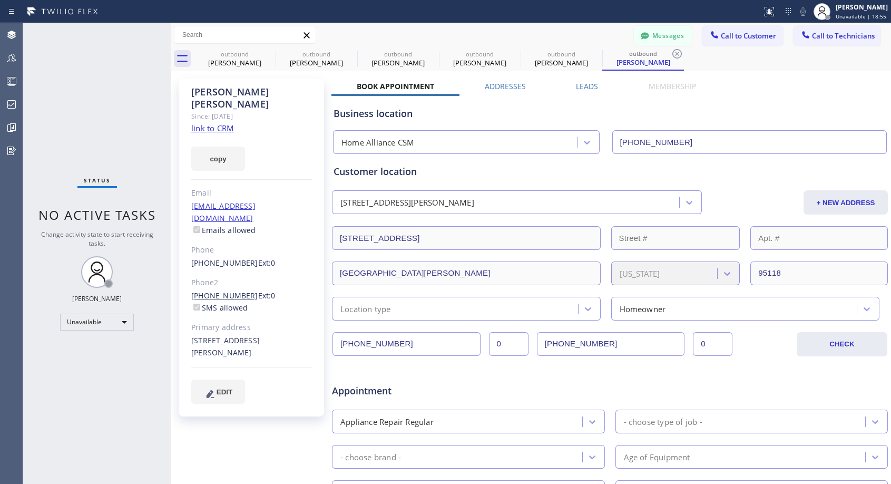
click at [221, 290] on link "[PHONE_NUMBER]" at bounding box center [224, 295] width 67 height 10
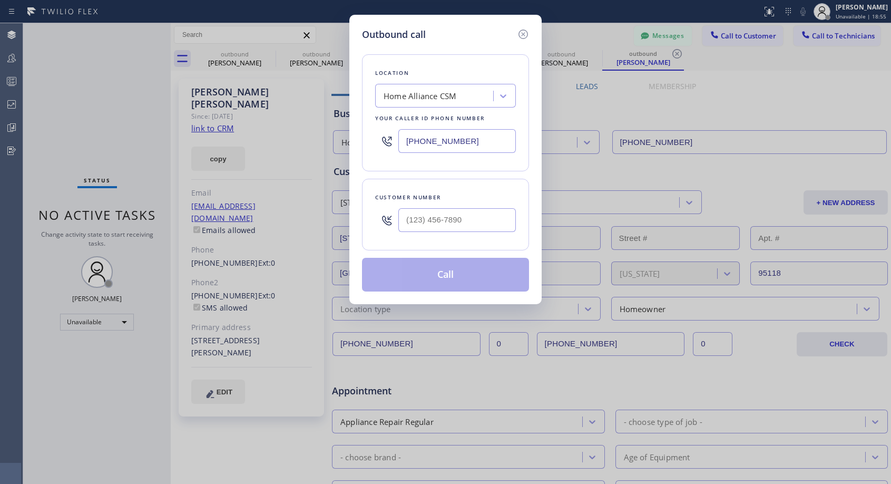
type input "[PHONE_NUMBER]"
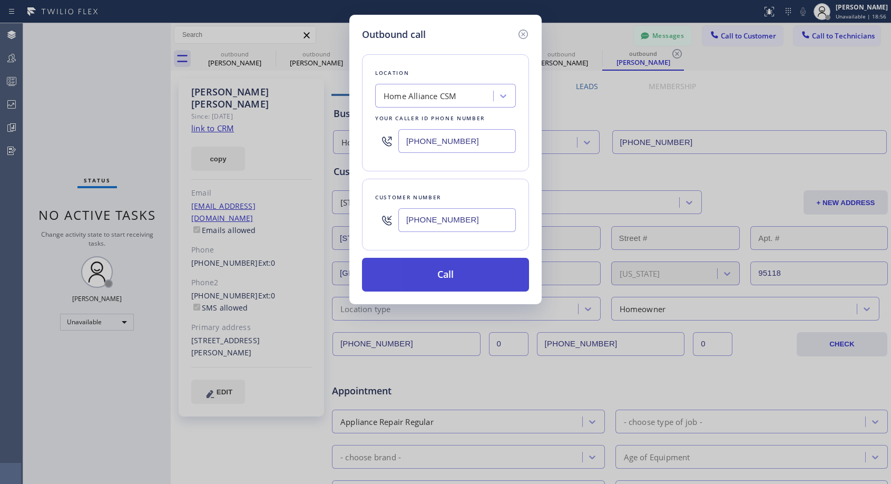
click at [458, 274] on button "Call" at bounding box center [445, 275] width 167 height 34
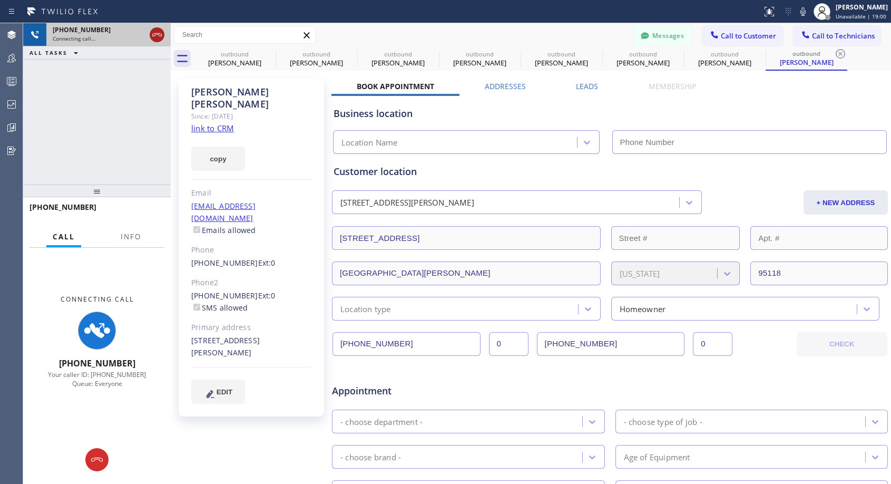
type input "[PHONE_NUMBER]"
click at [160, 34] on icon at bounding box center [157, 34] width 13 height 13
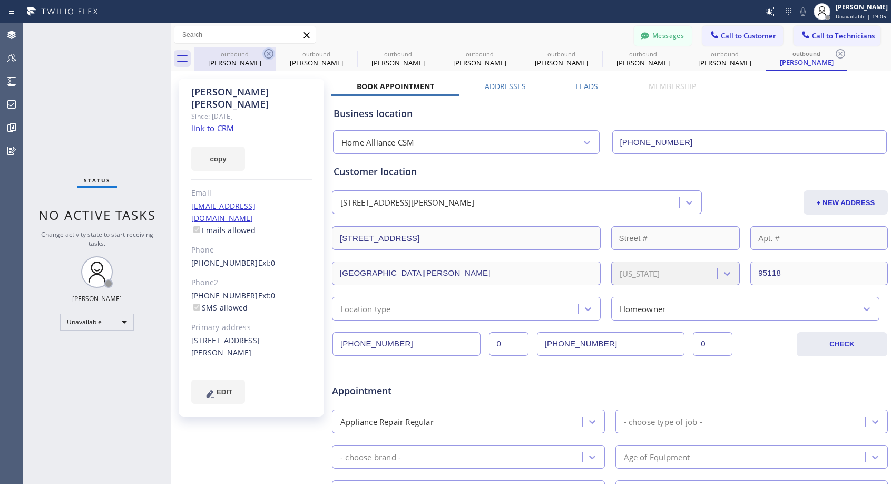
click at [269, 52] on icon at bounding box center [268, 53] width 13 height 13
click at [0, 0] on icon at bounding box center [0, 0] width 0 height 0
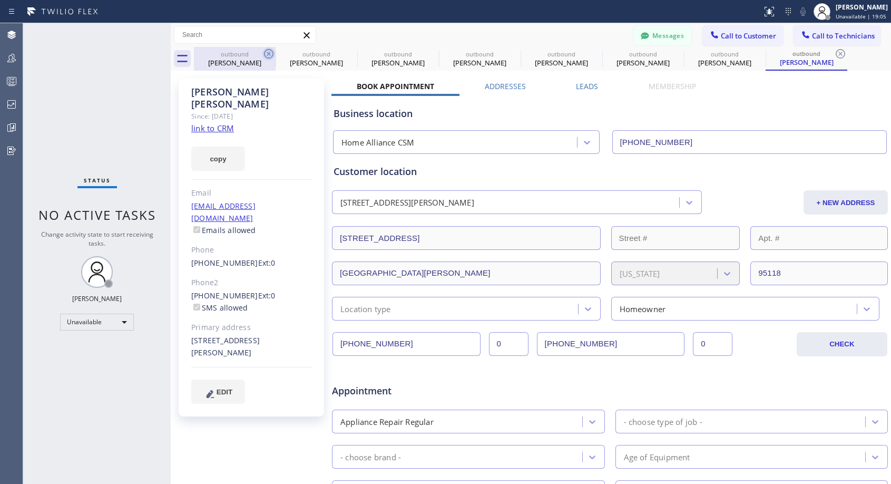
click at [0, 0] on icon at bounding box center [0, 0] width 0 height 0
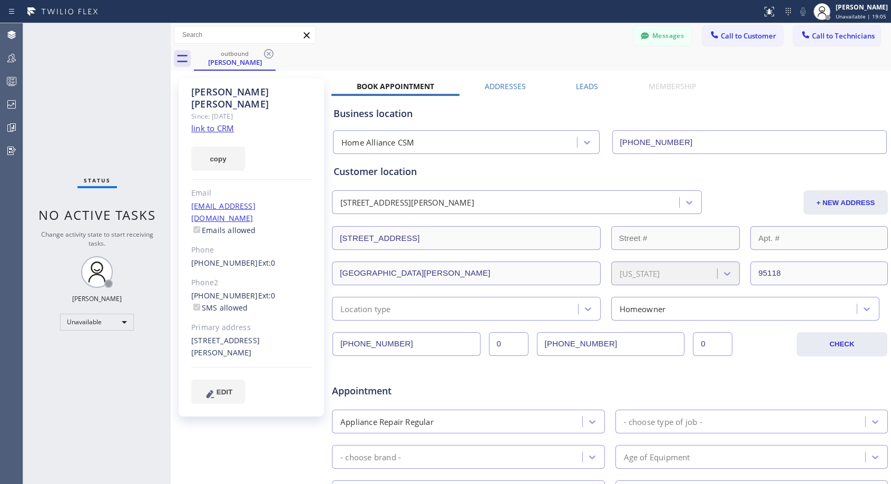
click at [269, 52] on icon at bounding box center [268, 53] width 13 height 13
click at [270, 52] on div "outbound [PERSON_NAME]" at bounding box center [542, 59] width 697 height 24
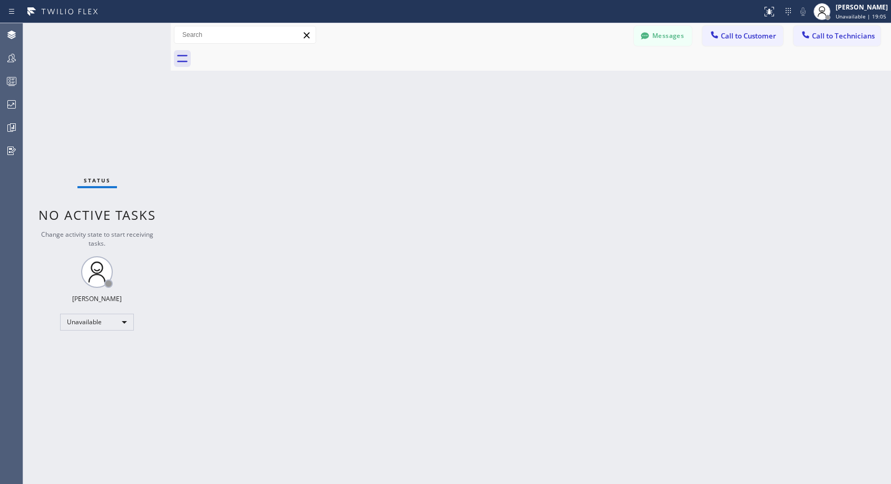
click at [270, 53] on div at bounding box center [542, 59] width 697 height 24
click at [725, 34] on span "Call to Customer" at bounding box center [748, 35] width 55 height 9
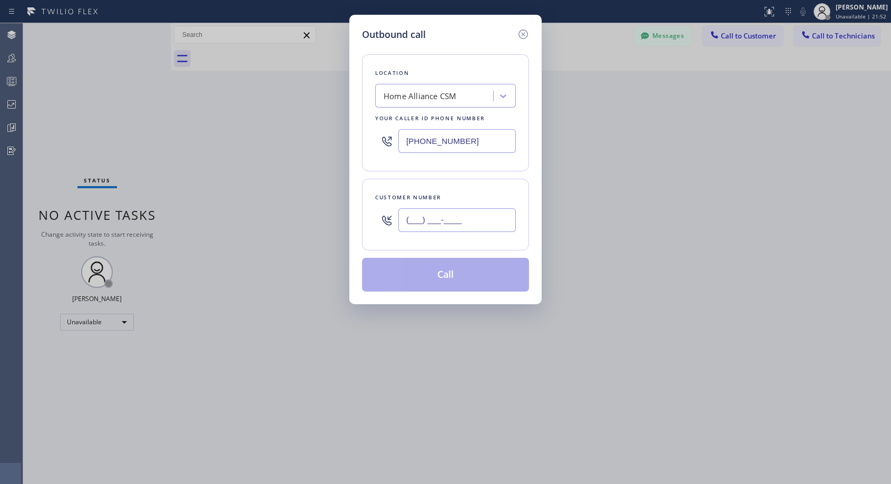
click at [432, 220] on input "(___) ___-____" at bounding box center [456, 220] width 117 height 24
paste input "815) 575-2753"
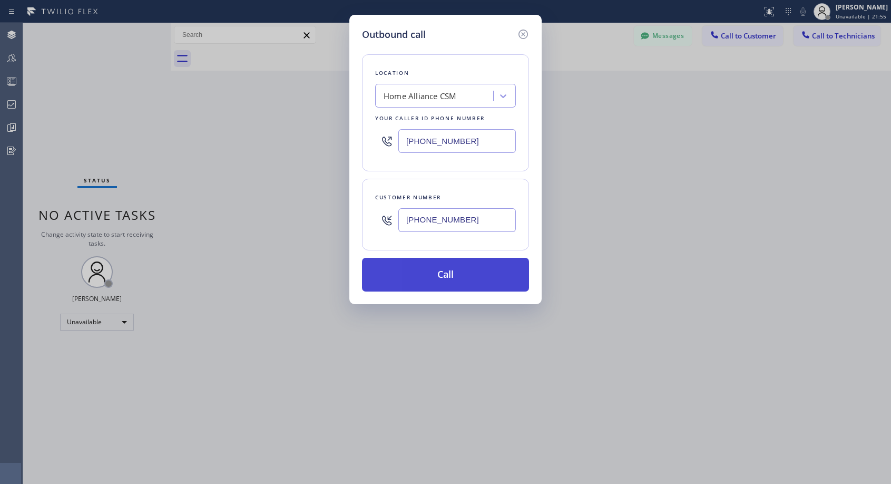
type input "[PHONE_NUMBER]"
click at [454, 279] on button "Call" at bounding box center [445, 275] width 167 height 34
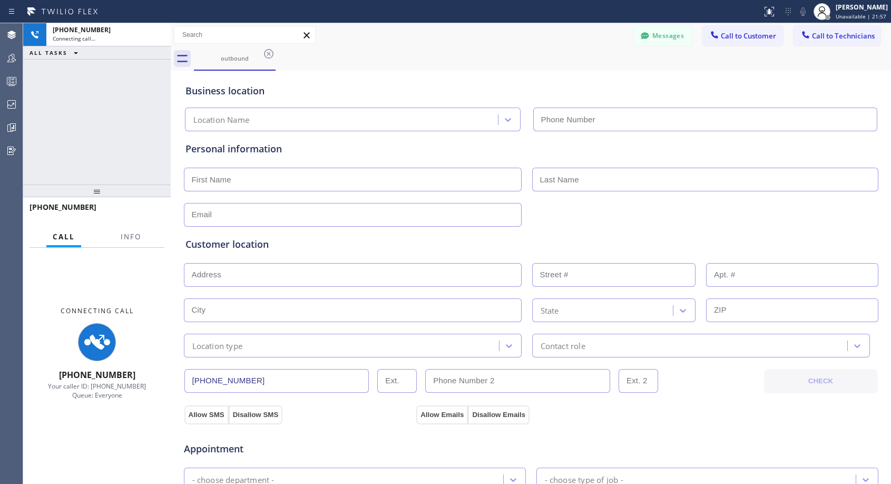
type input "[PHONE_NUMBER]"
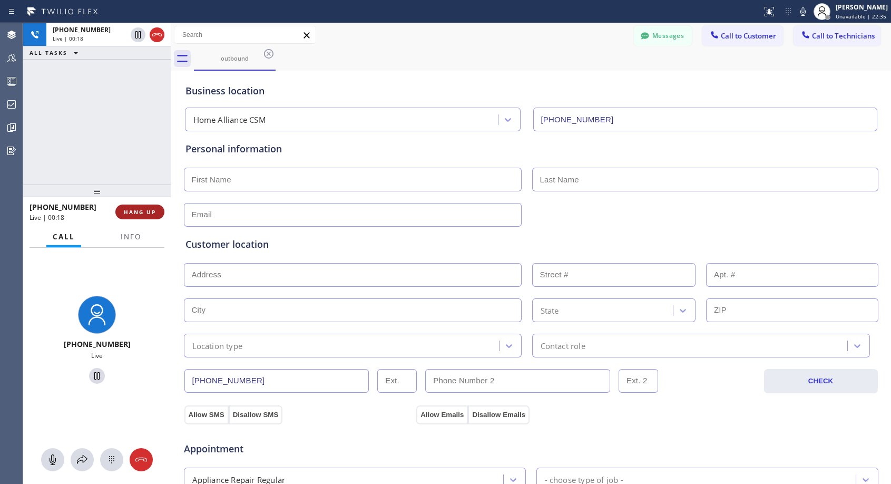
click at [150, 211] on span "HANG UP" at bounding box center [140, 211] width 32 height 7
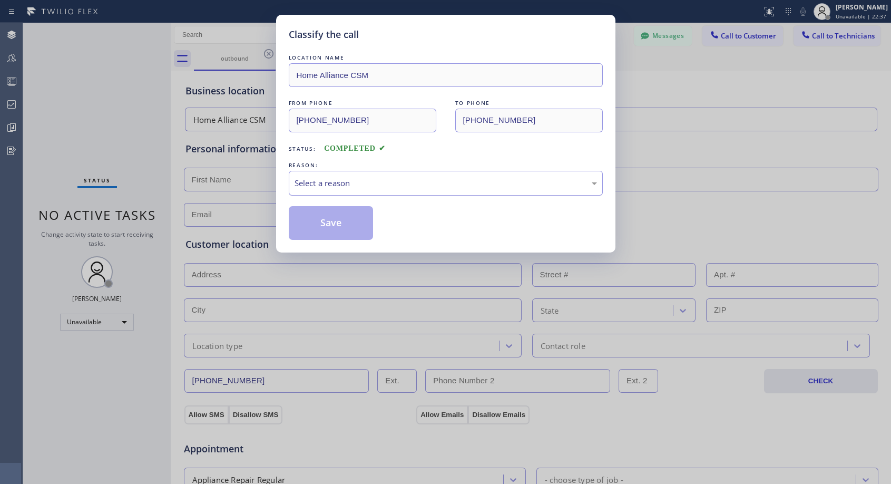
click at [368, 177] on div "Select a reason" at bounding box center [445, 183] width 302 height 12
click at [328, 227] on button "Save" at bounding box center [331, 223] width 85 height 34
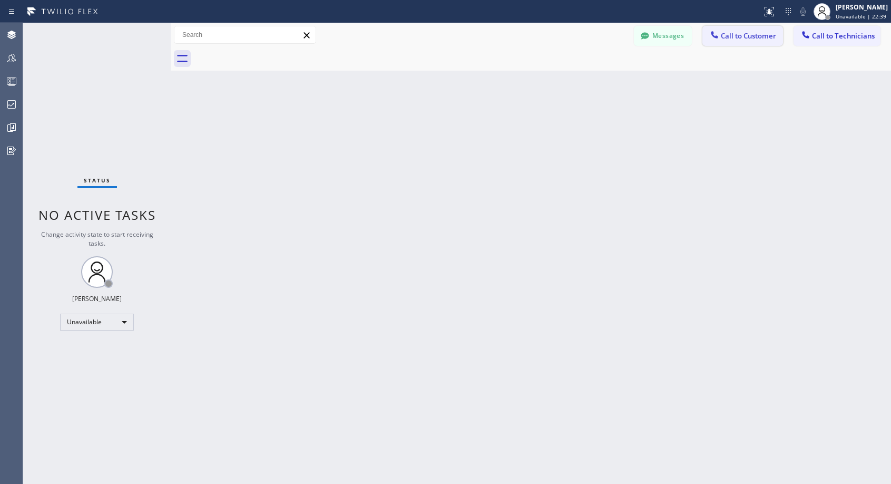
click at [748, 33] on span "Call to Customer" at bounding box center [748, 35] width 55 height 9
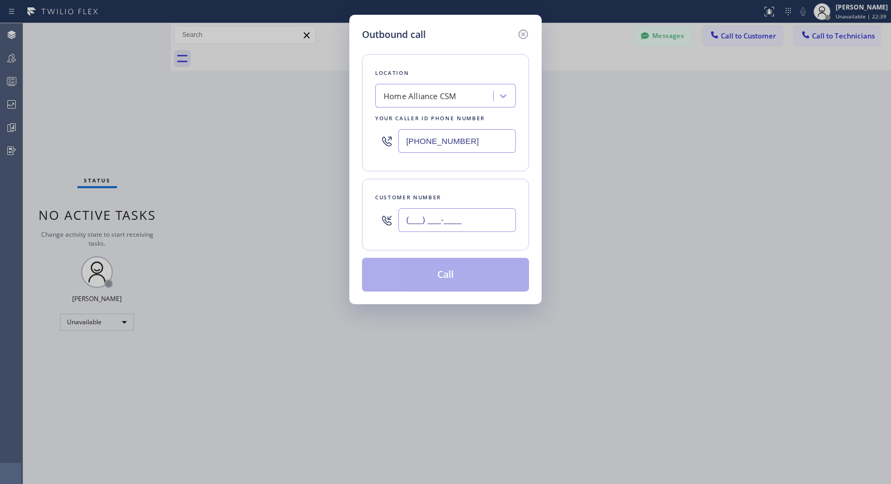
click at [477, 221] on input "(___) ___-____" at bounding box center [456, 220] width 117 height 24
paste input "815) 575-2753"
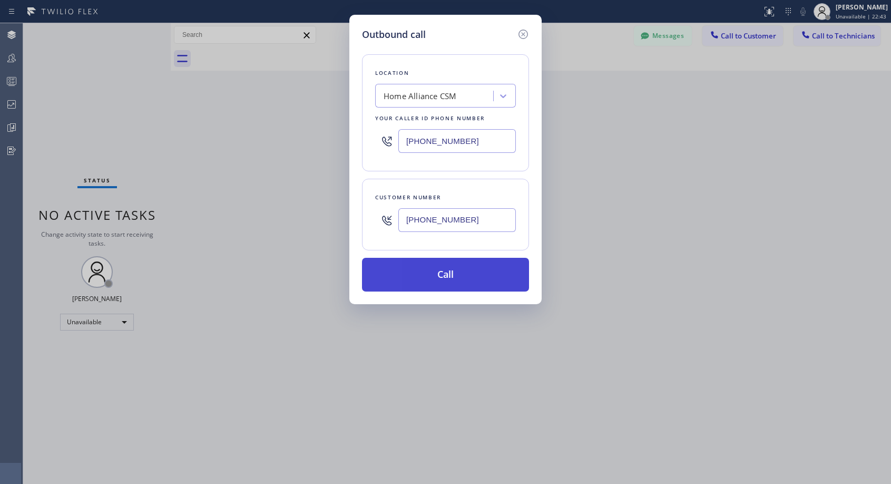
type input "[PHONE_NUMBER]"
click at [471, 271] on button "Call" at bounding box center [445, 275] width 167 height 34
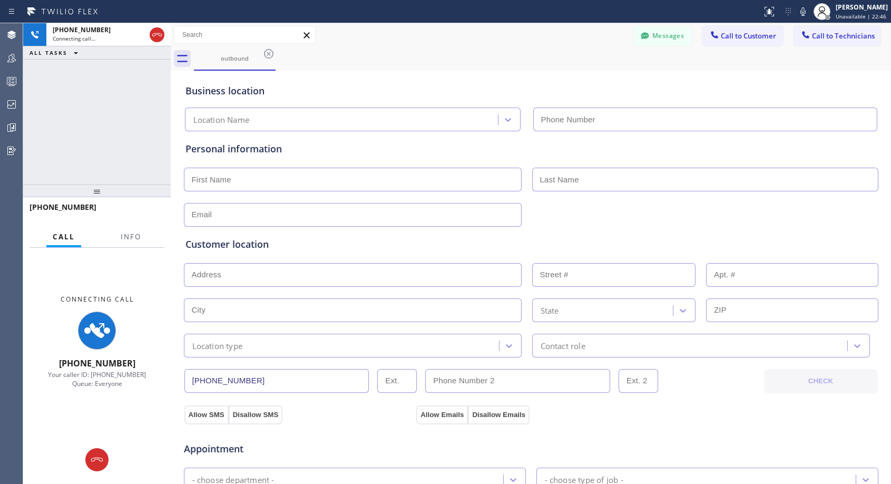
type input "[PHONE_NUMBER]"
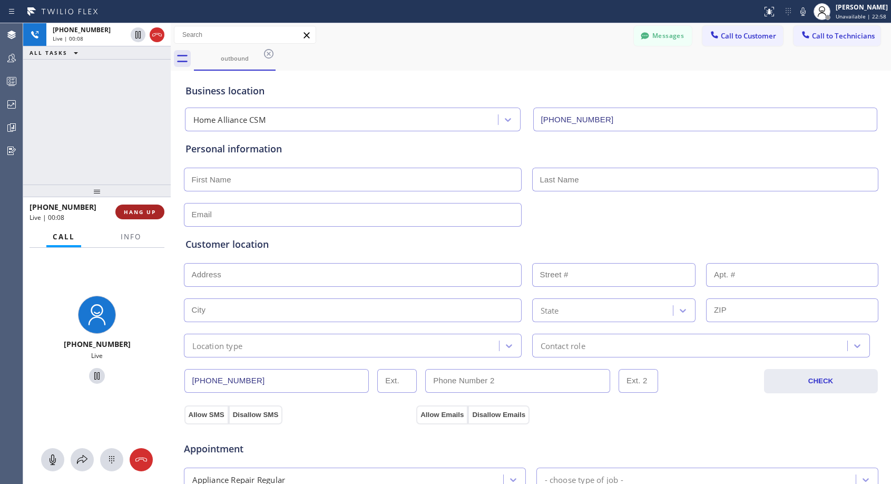
click at [128, 211] on span "HANG UP" at bounding box center [140, 211] width 32 height 7
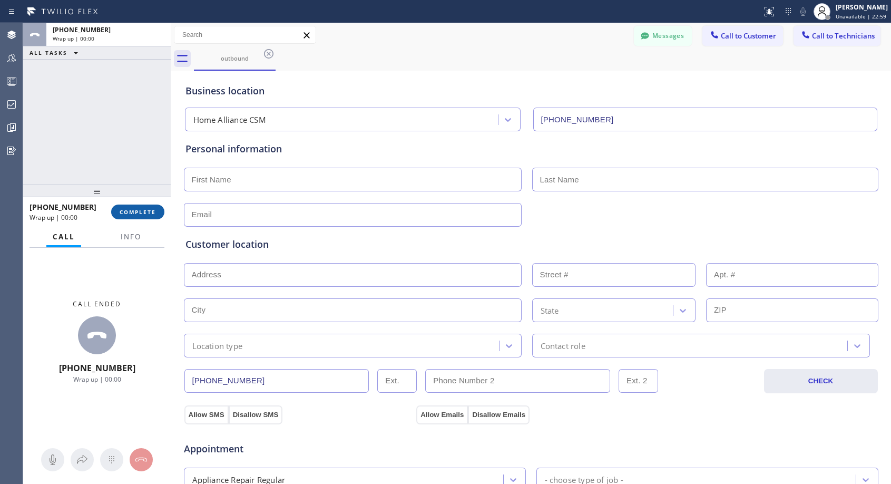
click at [130, 210] on span "COMPLETE" at bounding box center [138, 211] width 36 height 7
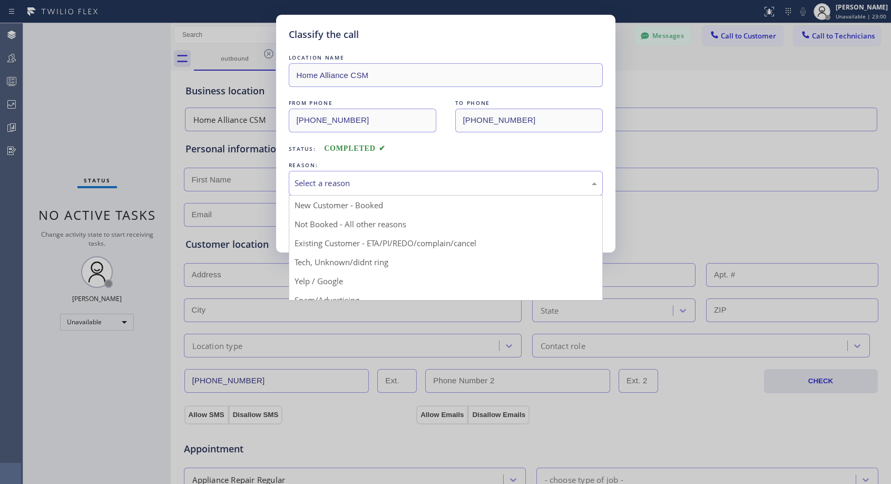
click at [338, 180] on div "Select a reason" at bounding box center [445, 183] width 302 height 12
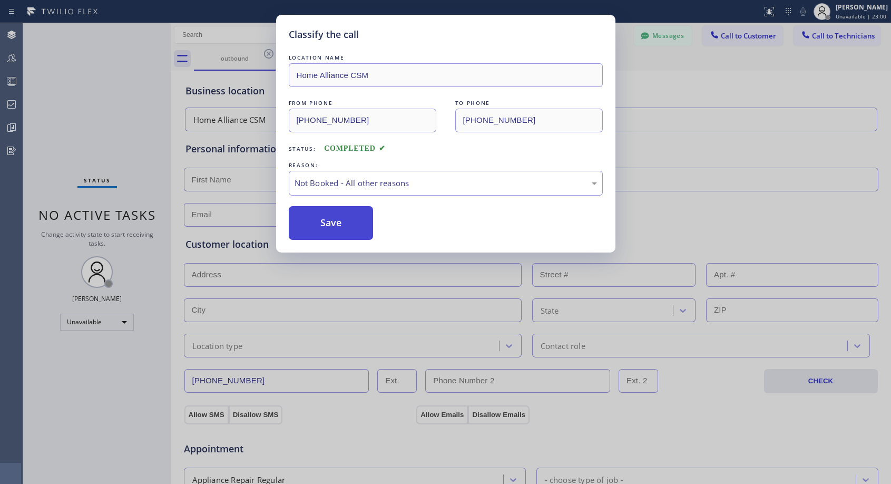
click at [313, 223] on button "Save" at bounding box center [331, 223] width 85 height 34
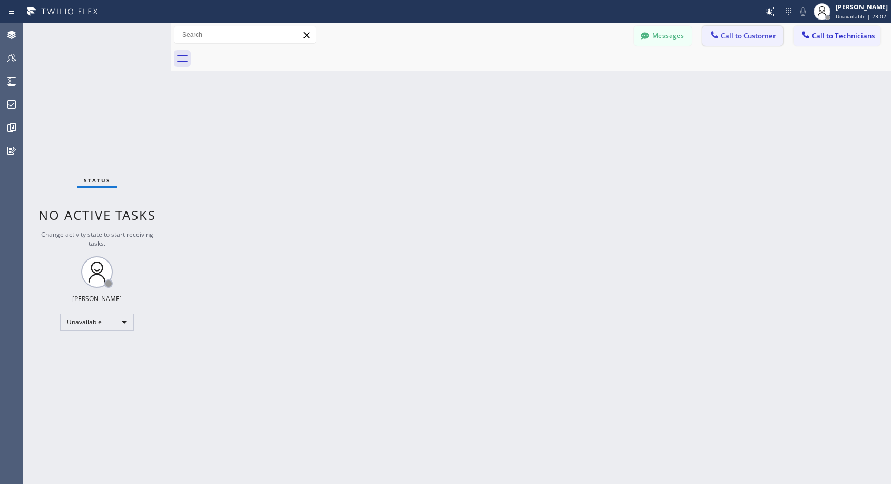
click at [733, 34] on span "Call to Customer" at bounding box center [748, 35] width 55 height 9
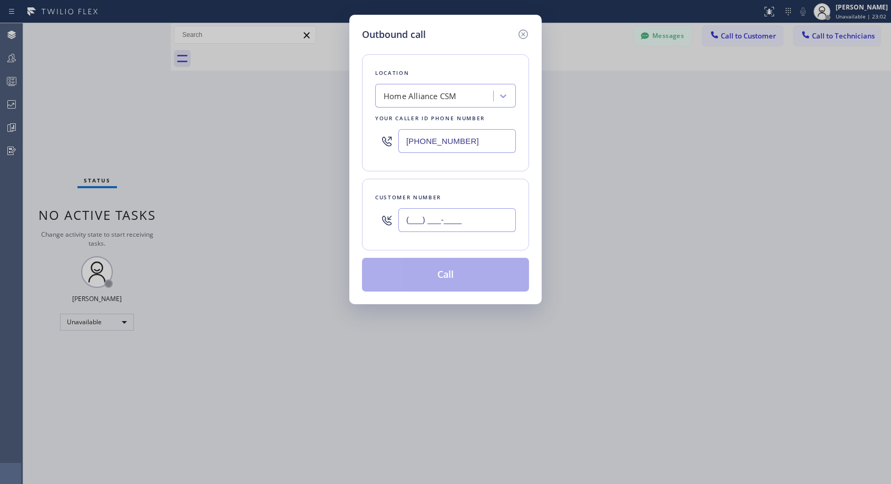
click at [445, 219] on input "(___) ___-____" at bounding box center [456, 220] width 117 height 24
paste input "815) 575-2753"
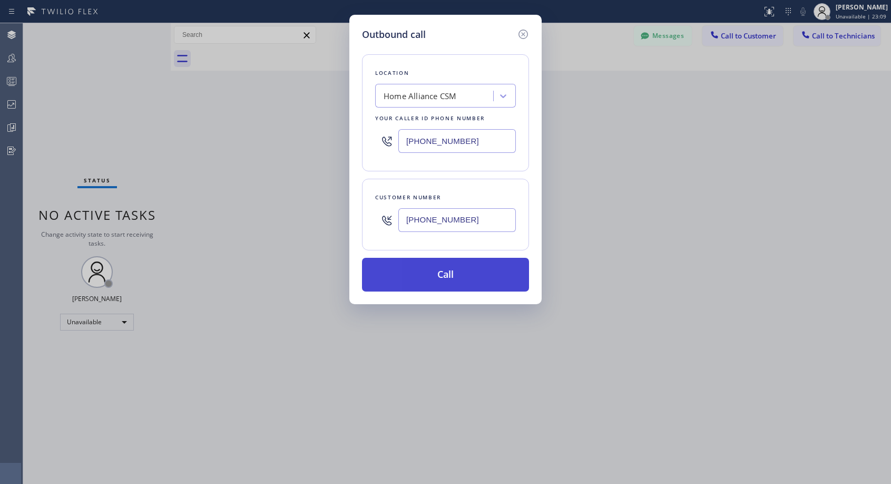
type input "[PHONE_NUMBER]"
click at [475, 268] on button "Call" at bounding box center [445, 275] width 167 height 34
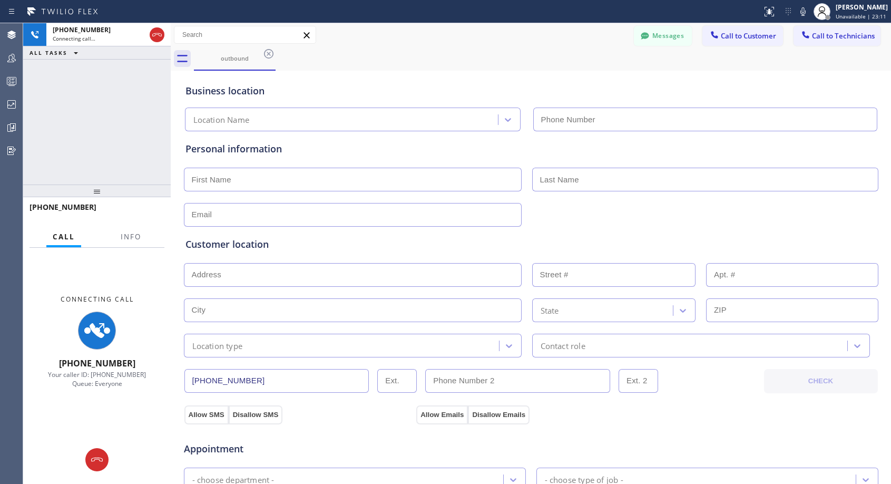
type input "[PHONE_NUMBER]"
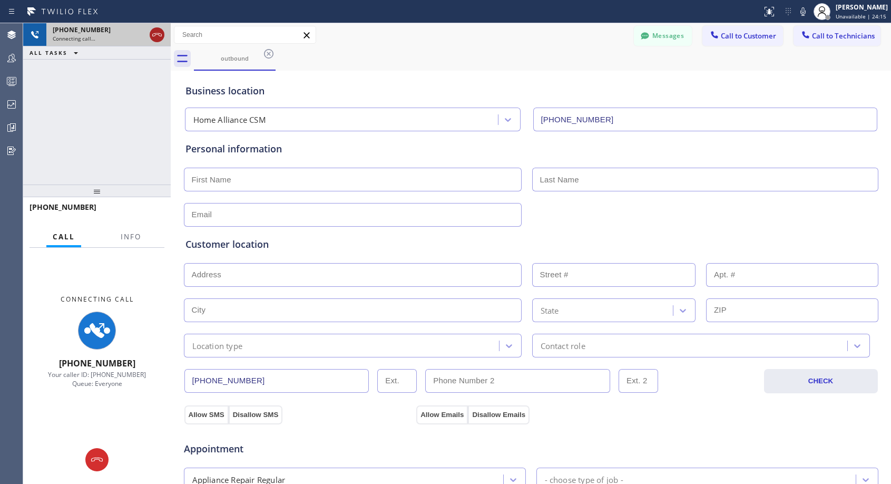
click at [162, 33] on icon at bounding box center [157, 34] width 13 height 13
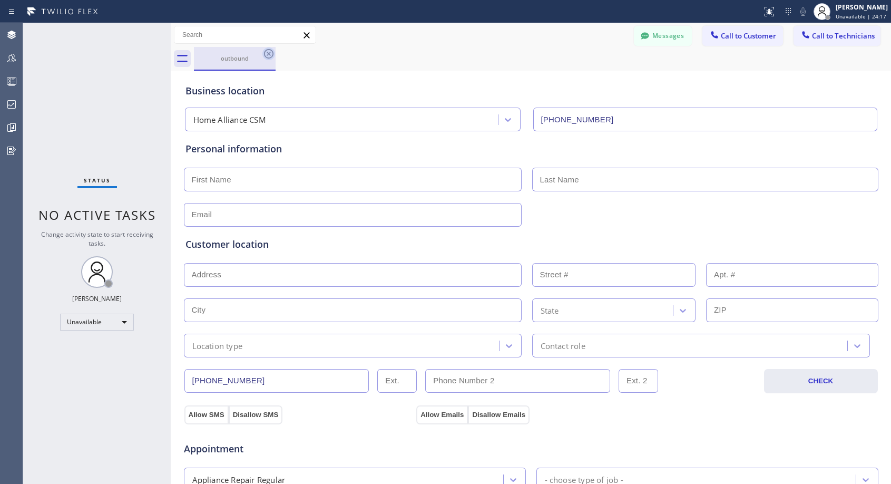
click at [266, 51] on icon at bounding box center [268, 53] width 9 height 9
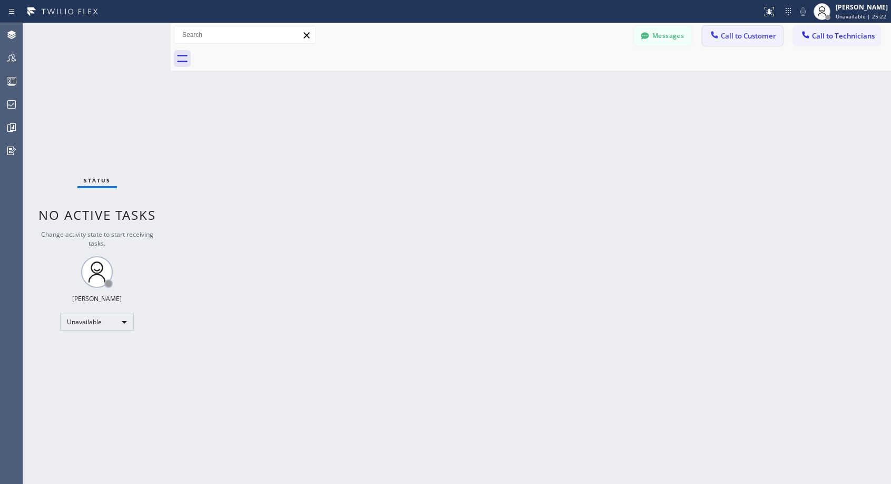
click at [740, 41] on button "Call to Customer" at bounding box center [742, 36] width 81 height 20
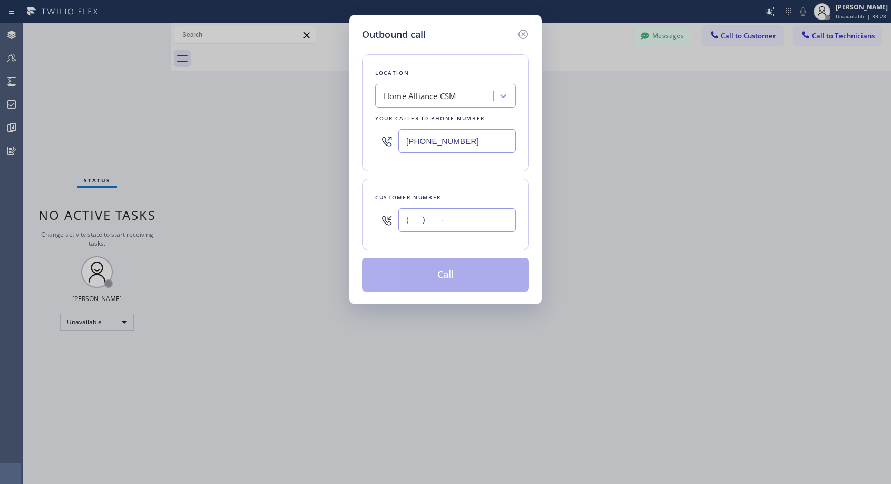
click at [420, 222] on input "(___) ___-____" at bounding box center [456, 220] width 117 height 24
paste input "408) 596-0191"
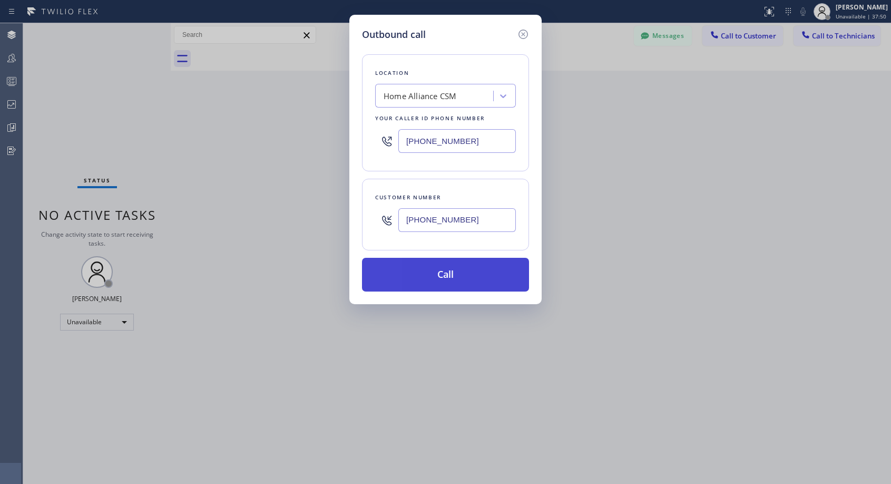
type input "[PHONE_NUMBER]"
click at [448, 281] on button "Call" at bounding box center [445, 275] width 167 height 34
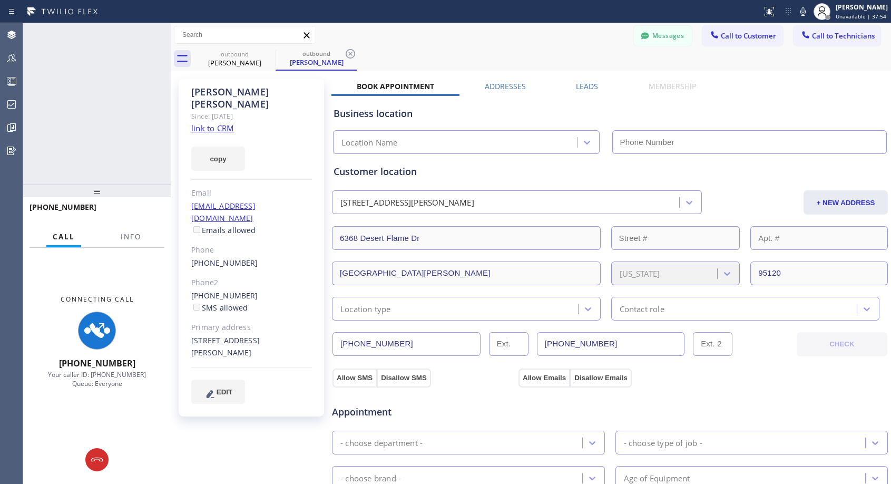
type input "[PHONE_NUMBER]"
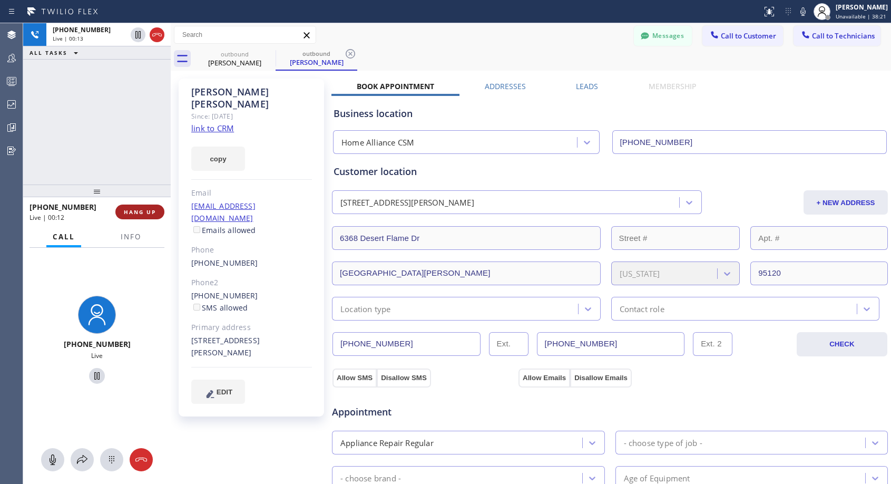
click at [149, 211] on span "HANG UP" at bounding box center [140, 211] width 32 height 7
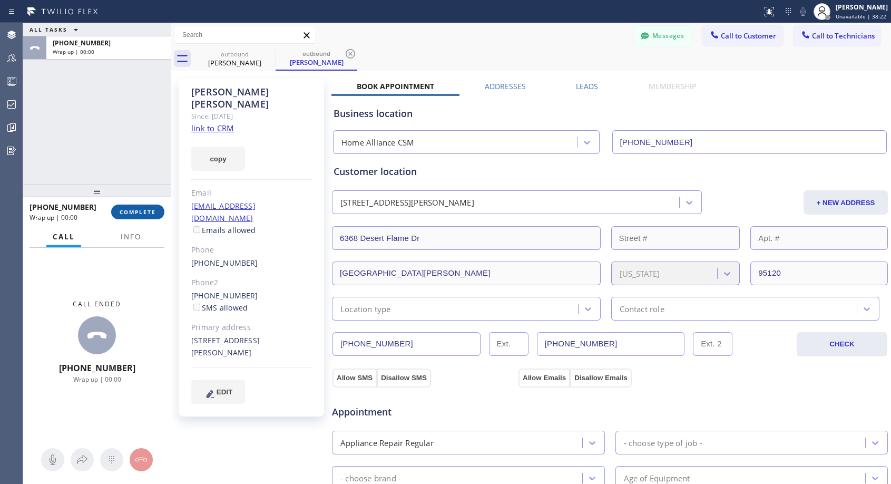
click at [149, 211] on span "COMPLETE" at bounding box center [138, 211] width 36 height 7
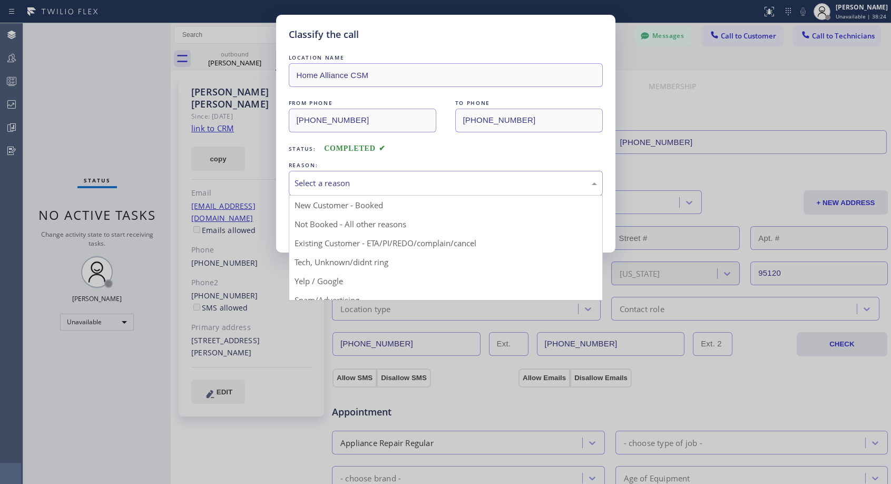
click at [407, 183] on div "Select a reason" at bounding box center [445, 183] width 302 height 12
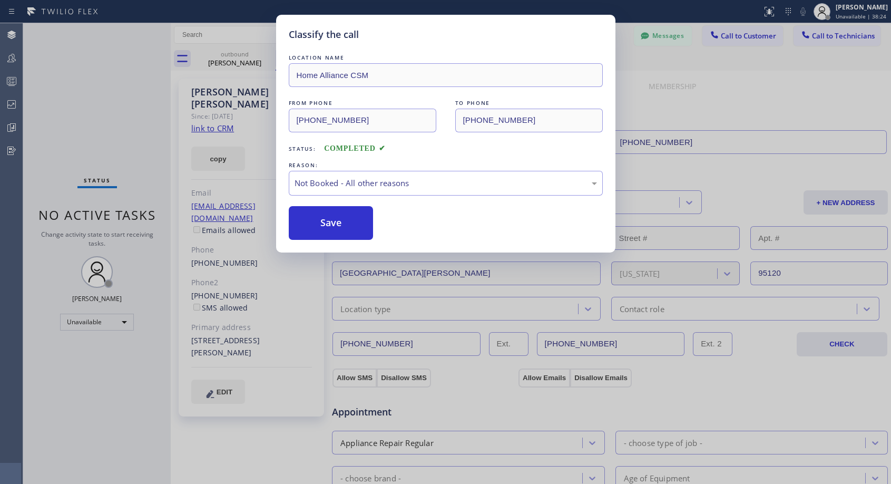
click at [332, 223] on button "Save" at bounding box center [331, 223] width 85 height 34
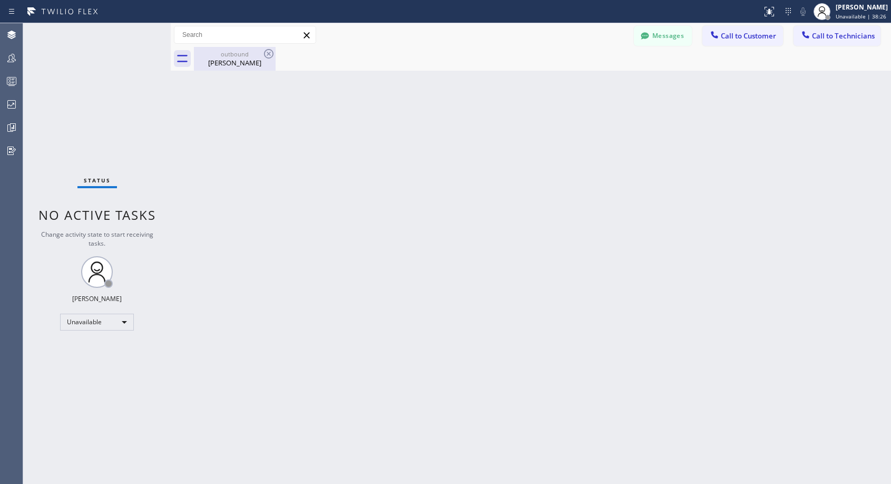
click at [247, 56] on div "outbound" at bounding box center [235, 54] width 80 height 8
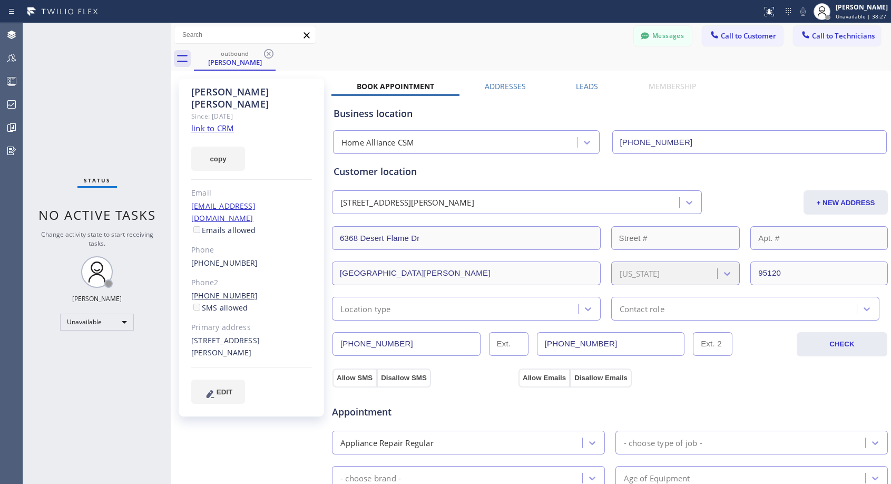
click at [229, 290] on link "[PHONE_NUMBER]" at bounding box center [224, 295] width 67 height 10
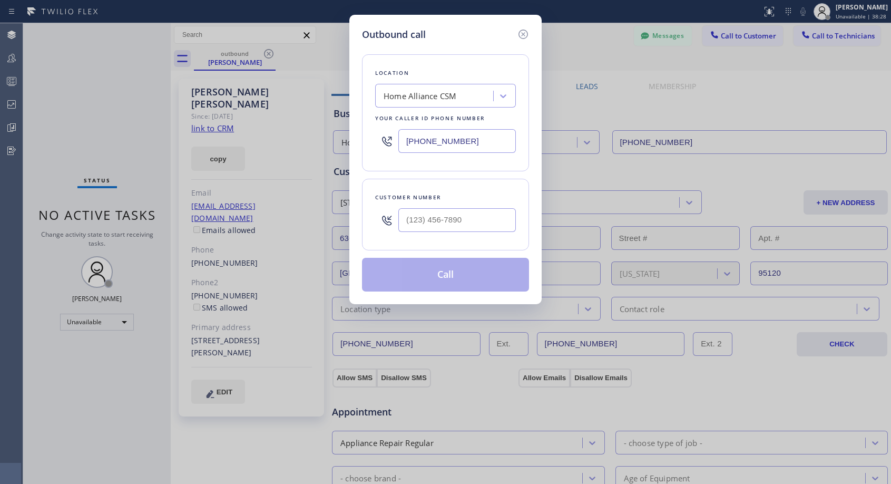
type input "[PHONE_NUMBER]"
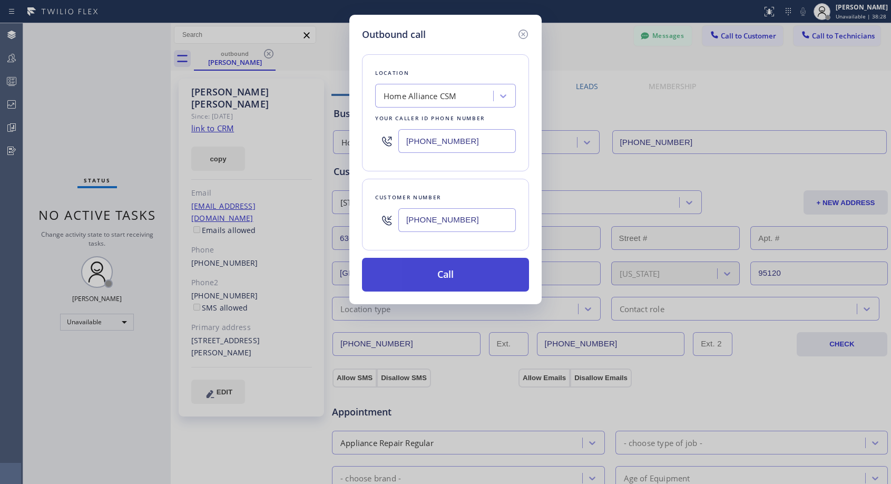
click at [431, 277] on button "Call" at bounding box center [445, 275] width 167 height 34
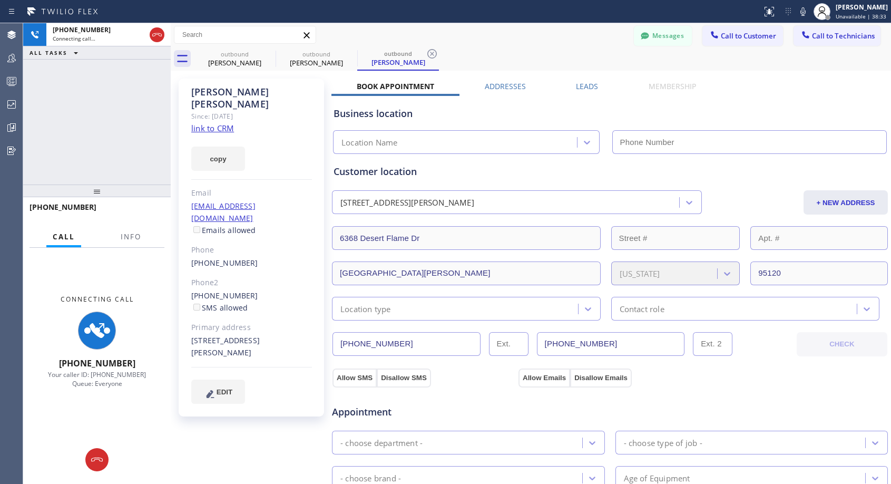
type input "[PHONE_NUMBER]"
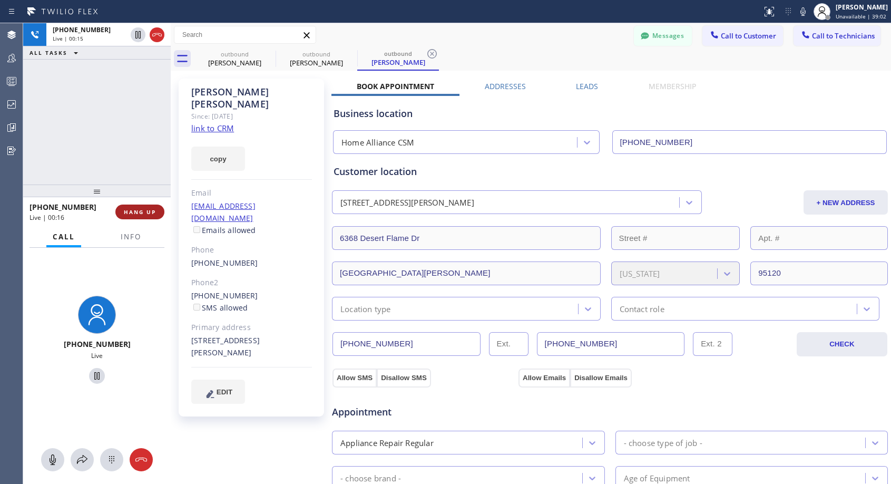
click at [151, 211] on span "HANG UP" at bounding box center [140, 211] width 32 height 7
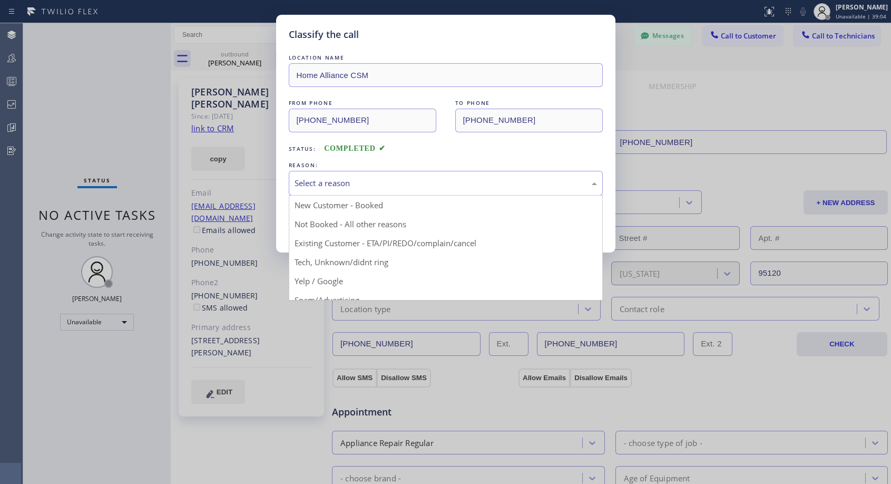
click at [340, 186] on div "Select a reason" at bounding box center [445, 183] width 302 height 12
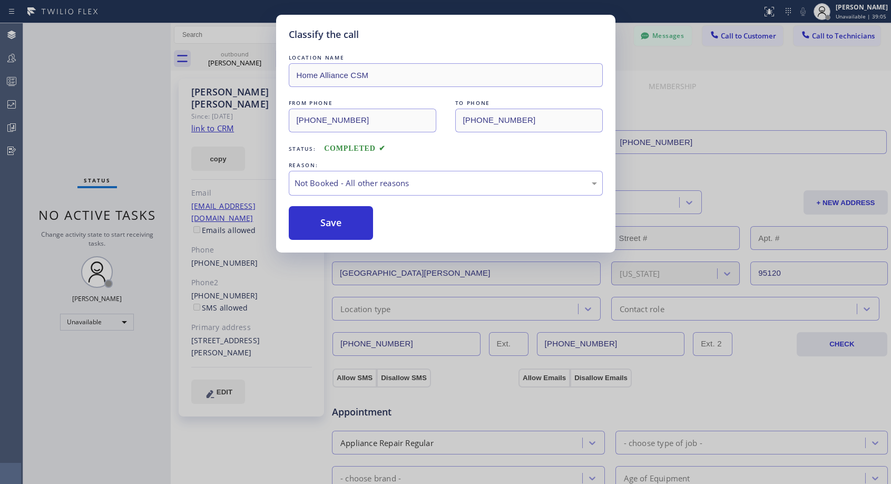
click at [332, 220] on button "Save" at bounding box center [331, 223] width 85 height 34
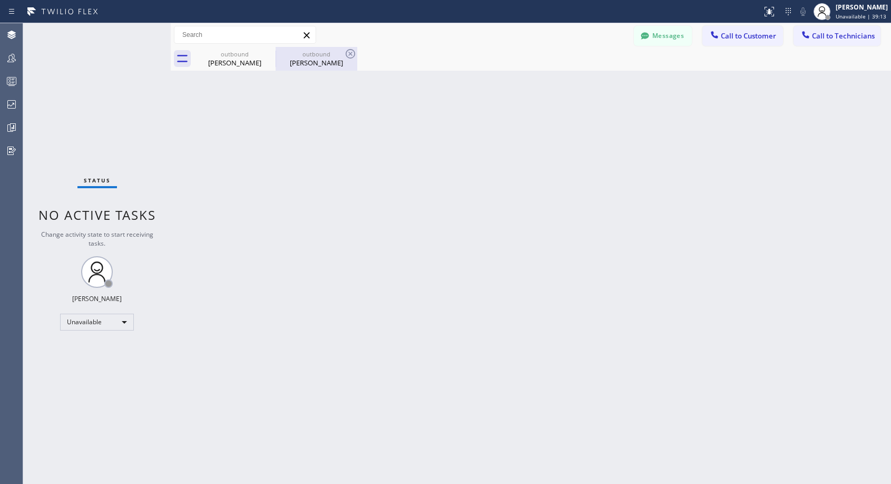
click at [309, 68] on div "outbound [PERSON_NAME]" at bounding box center [317, 59] width 80 height 24
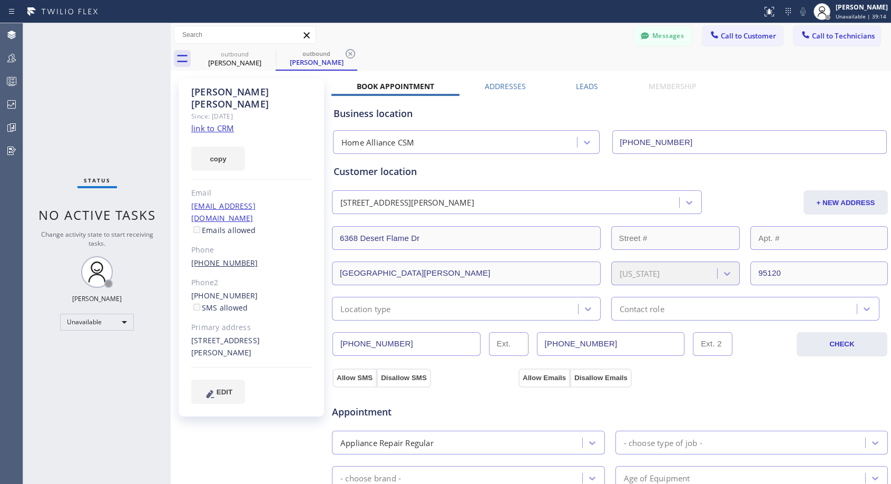
click at [237, 258] on link "[PHONE_NUMBER]" at bounding box center [224, 263] width 67 height 10
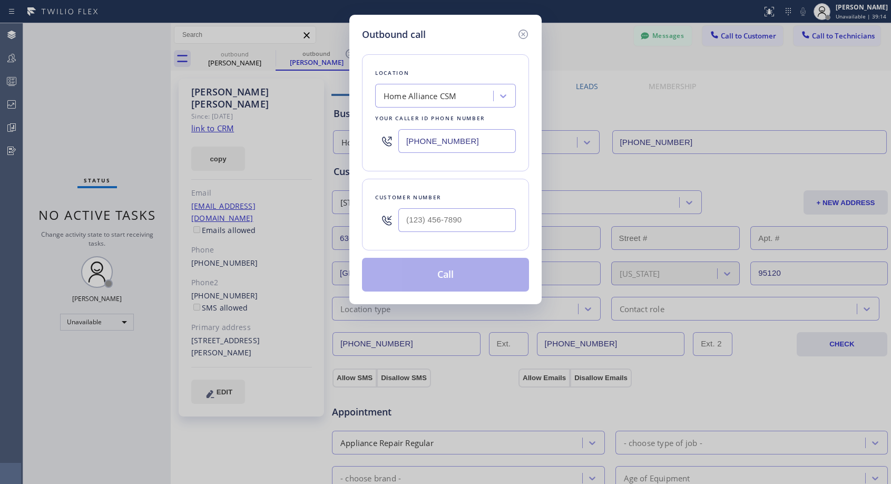
type input "[PHONE_NUMBER]"
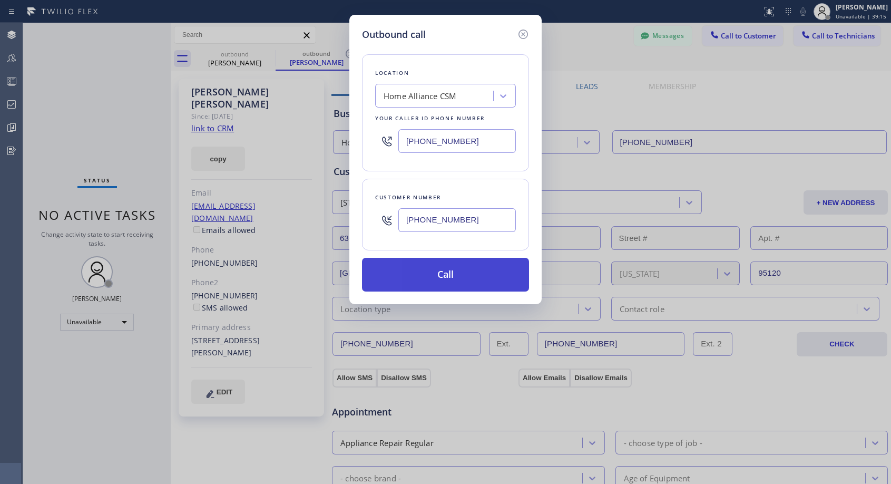
click at [440, 271] on button "Call" at bounding box center [445, 275] width 167 height 34
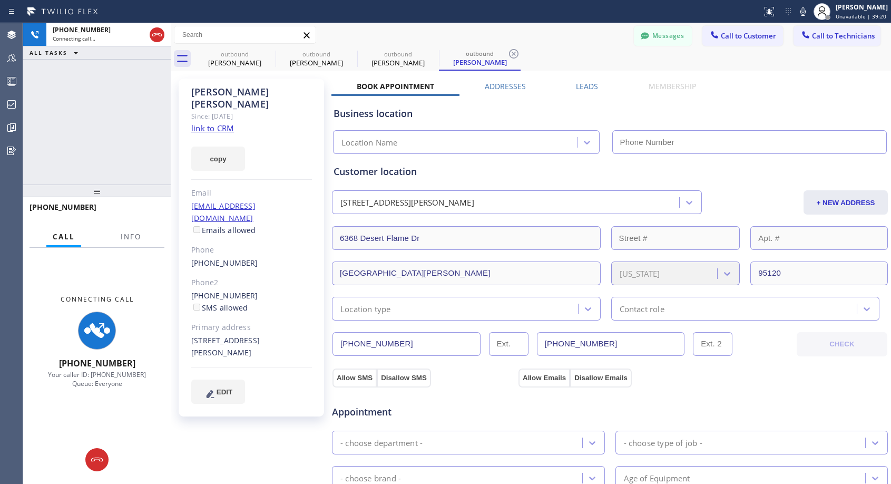
type input "[PHONE_NUMBER]"
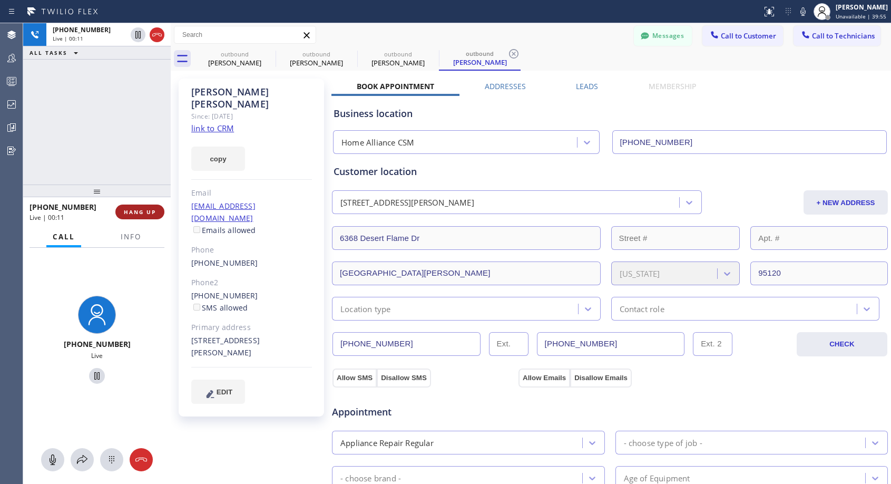
click at [133, 212] on span "HANG UP" at bounding box center [140, 211] width 32 height 7
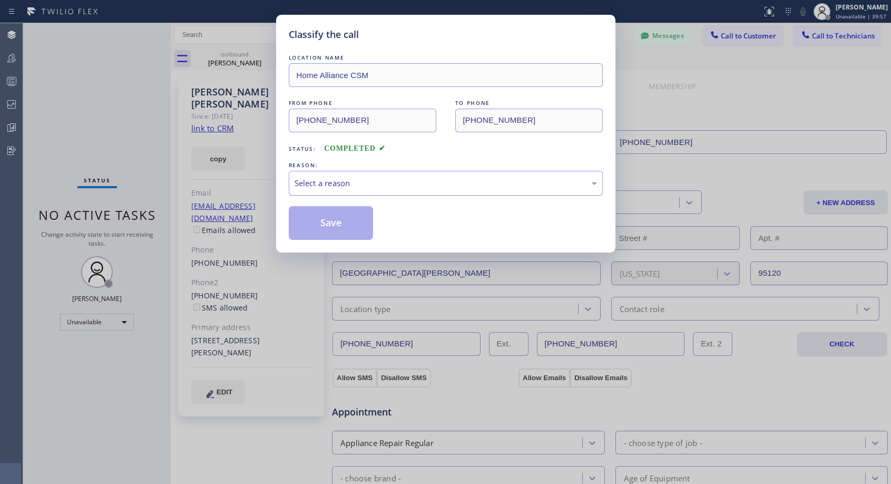
click at [466, 184] on div "Select a reason" at bounding box center [445, 183] width 302 height 12
click at [365, 227] on button "Save" at bounding box center [331, 223] width 85 height 34
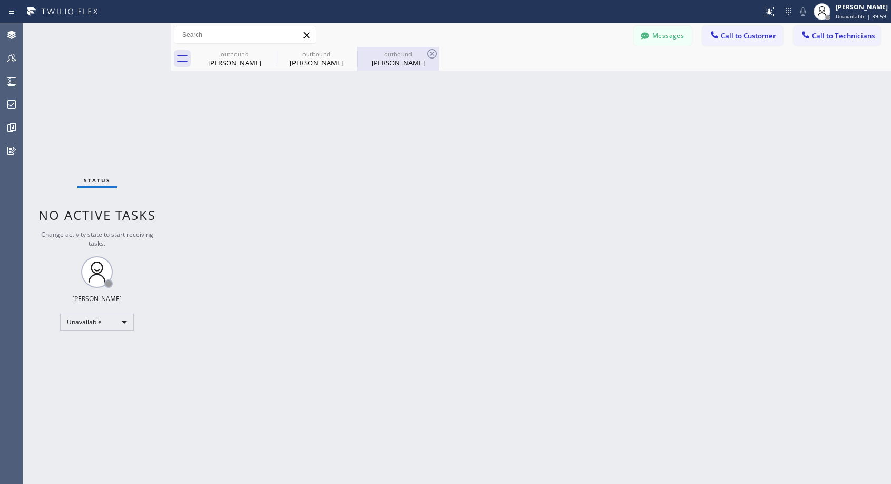
click at [402, 64] on div "[PERSON_NAME]" at bounding box center [398, 62] width 80 height 9
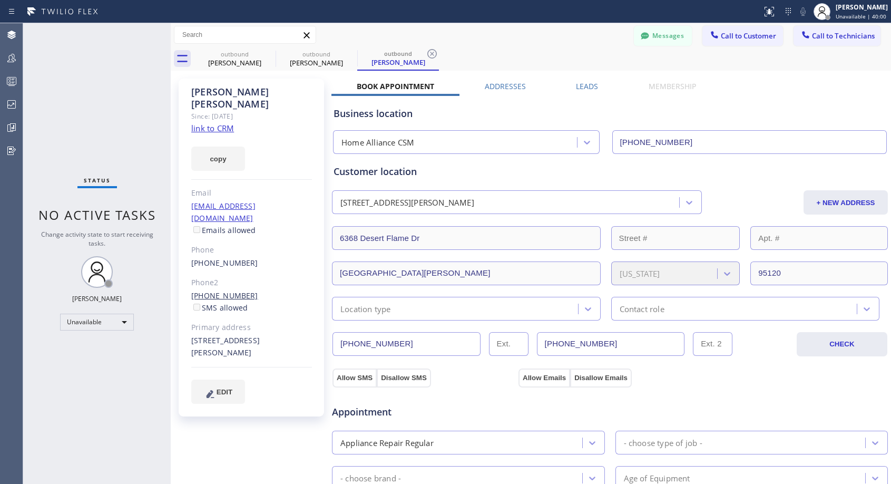
click at [228, 290] on link "[PHONE_NUMBER]" at bounding box center [224, 295] width 67 height 10
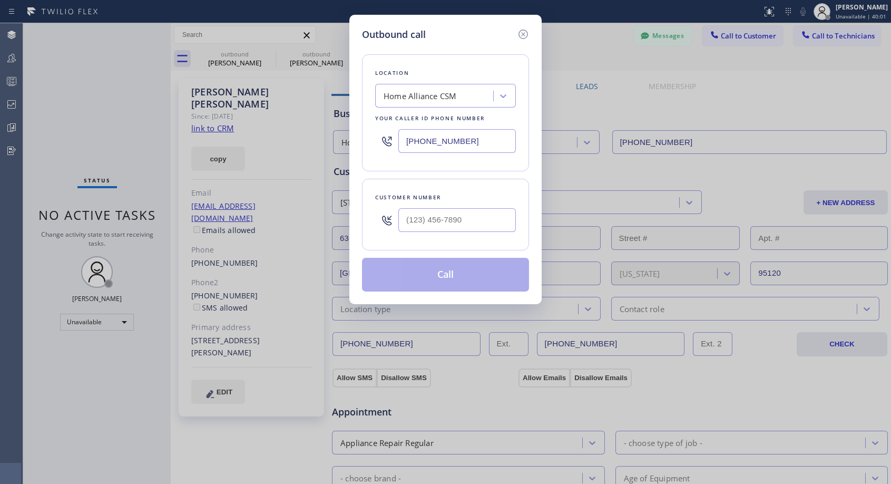
type input "[PHONE_NUMBER]"
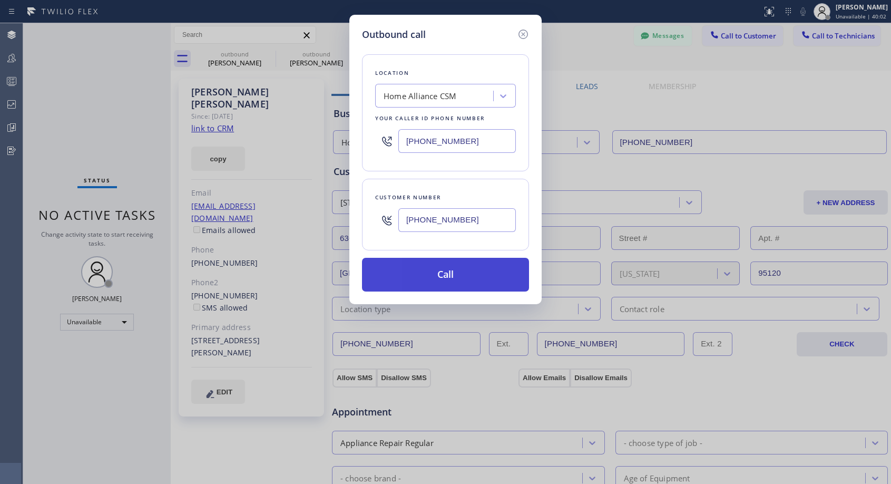
click at [471, 279] on button "Call" at bounding box center [445, 275] width 167 height 34
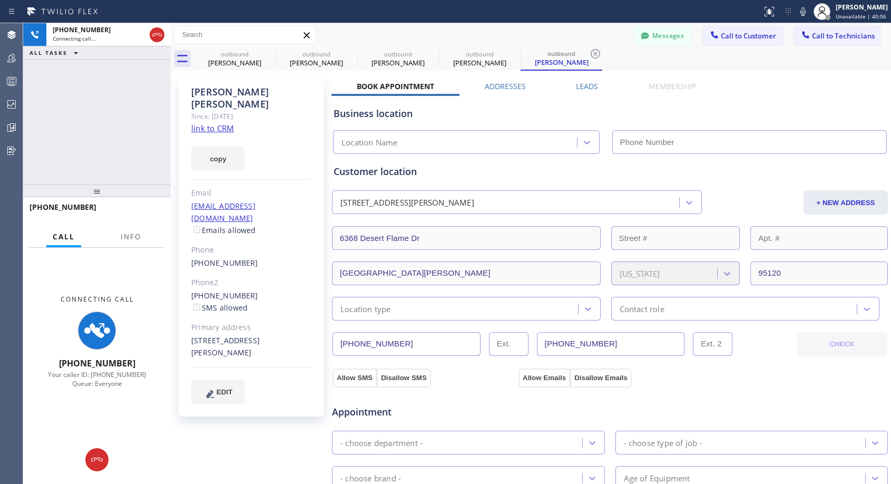
type input "[PHONE_NUMBER]"
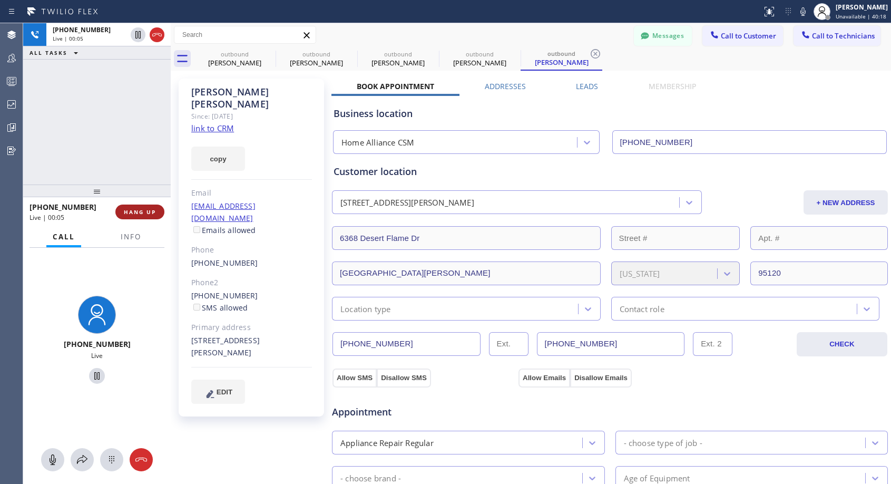
click at [142, 212] on span "HANG UP" at bounding box center [140, 211] width 32 height 7
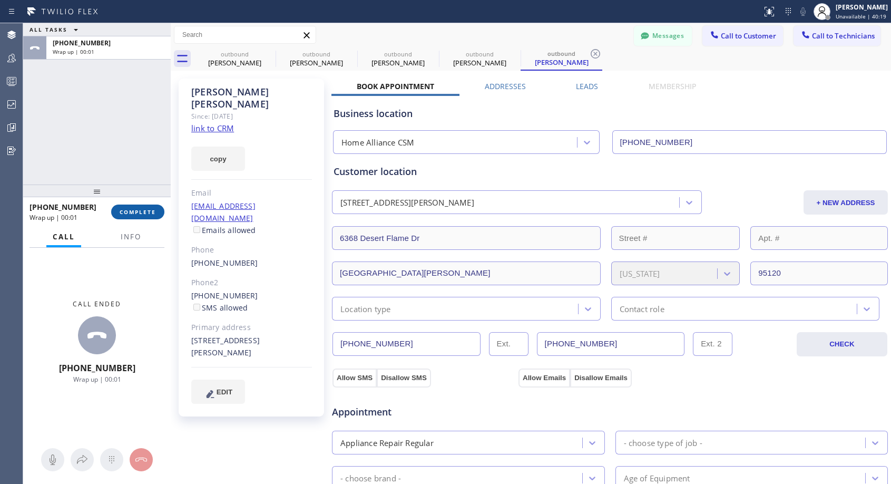
click at [142, 212] on span "COMPLETE" at bounding box center [138, 211] width 36 height 7
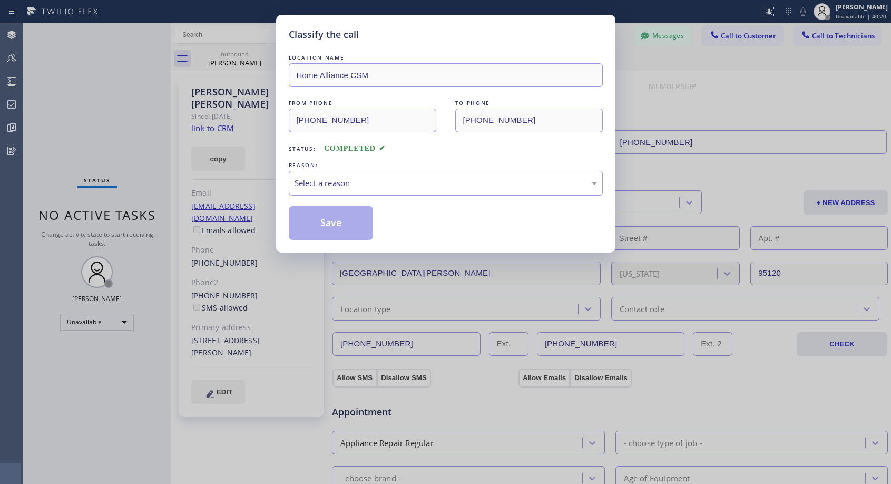
click at [378, 182] on div "Select a reason" at bounding box center [445, 183] width 302 height 12
click at [340, 224] on button "Save" at bounding box center [331, 223] width 85 height 34
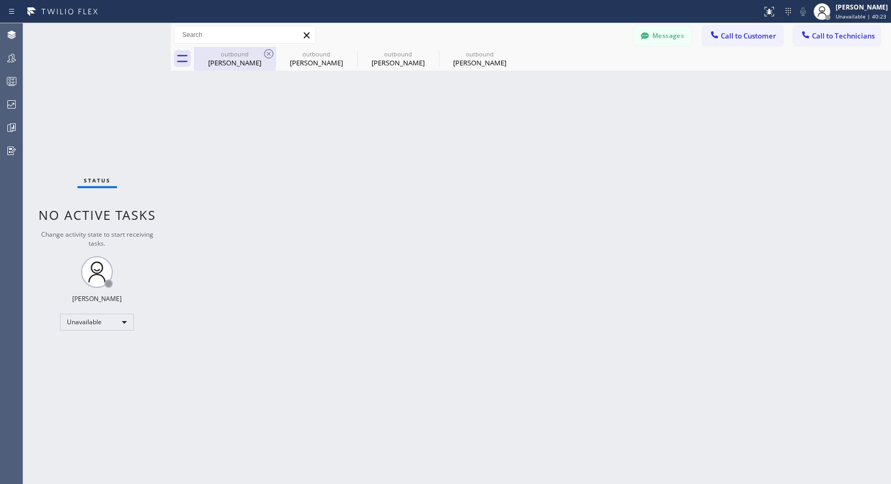
click at [248, 58] on div "[PERSON_NAME]" at bounding box center [235, 62] width 80 height 9
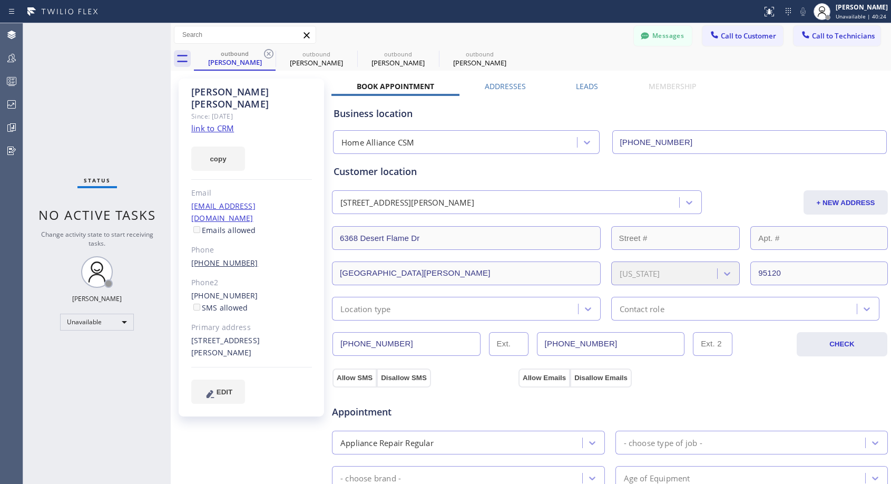
click at [222, 258] on link "[PHONE_NUMBER]" at bounding box center [224, 263] width 67 height 10
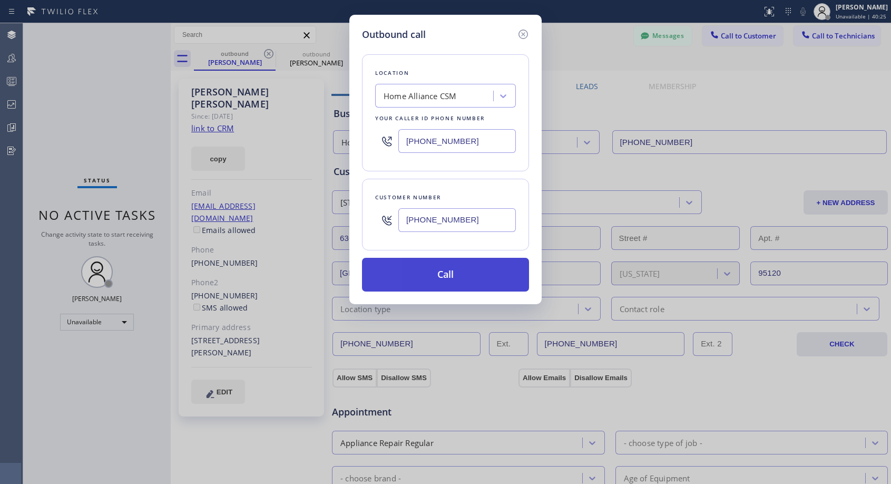
type input "[PHONE_NUMBER]"
click at [455, 270] on button "Call" at bounding box center [445, 275] width 167 height 34
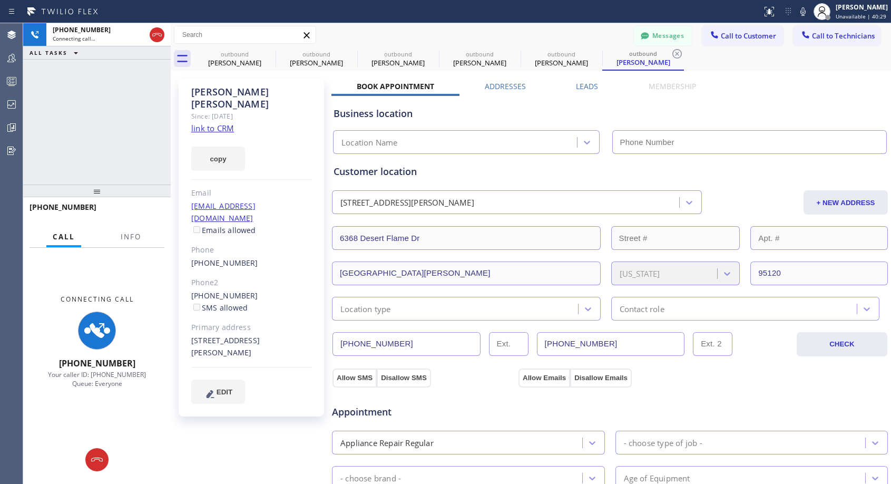
type input "[PHONE_NUMBER]"
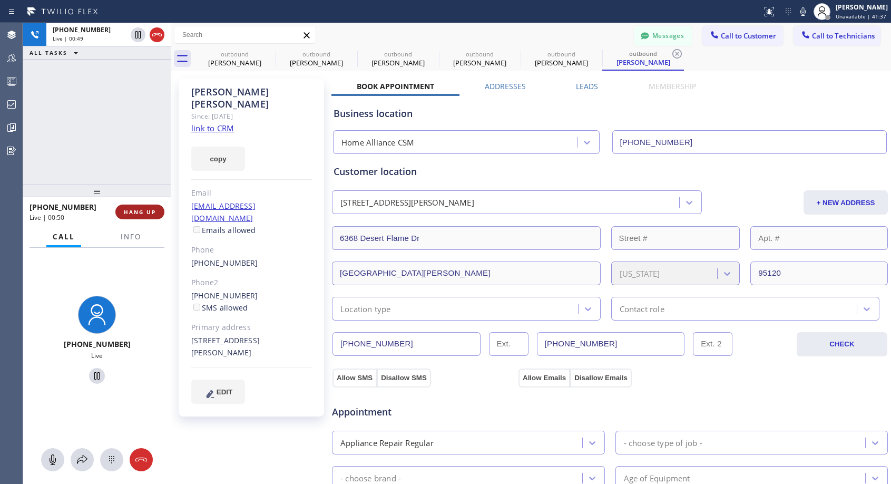
click at [150, 206] on button "HANG UP" at bounding box center [139, 211] width 49 height 15
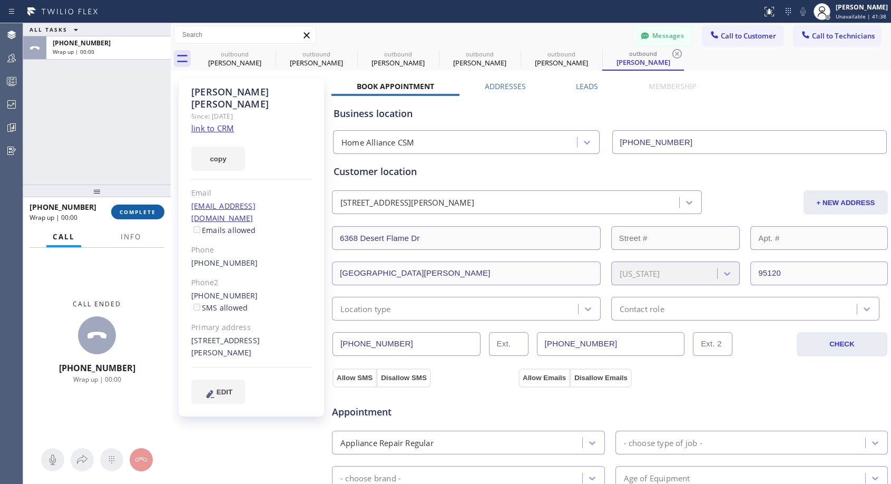
click at [150, 206] on button "COMPLETE" at bounding box center [137, 211] width 53 height 15
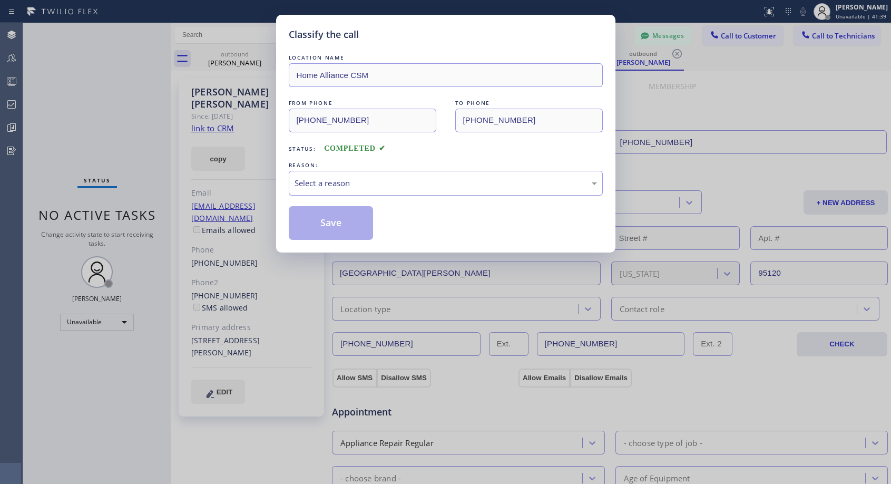
click at [389, 185] on div "Select a reason" at bounding box center [445, 183] width 302 height 12
click at [357, 223] on button "Save" at bounding box center [331, 223] width 85 height 34
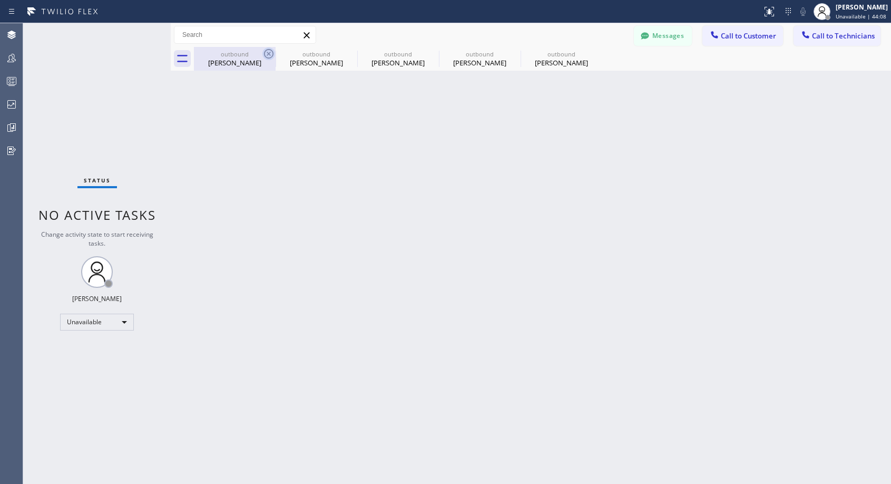
click at [267, 53] on icon at bounding box center [268, 53] width 13 height 13
click at [0, 0] on icon at bounding box center [0, 0] width 0 height 0
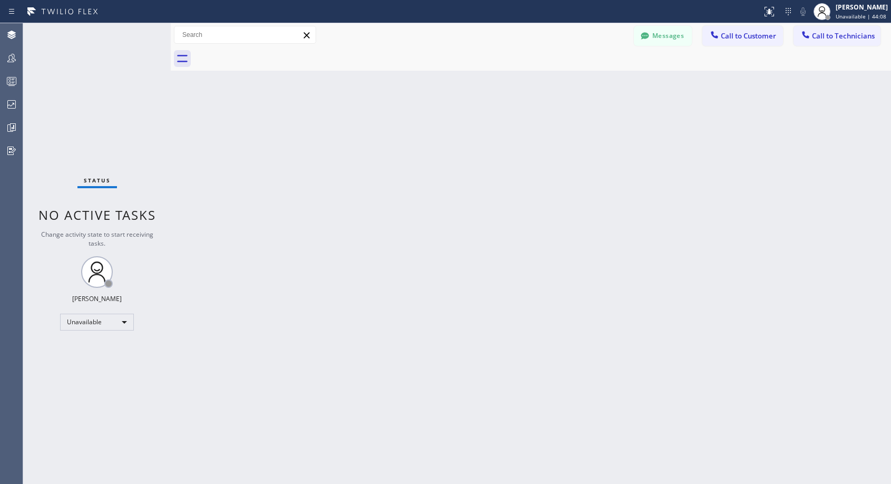
click at [267, 53] on div at bounding box center [542, 59] width 697 height 24
